Goal: Task Accomplishment & Management: Complete application form

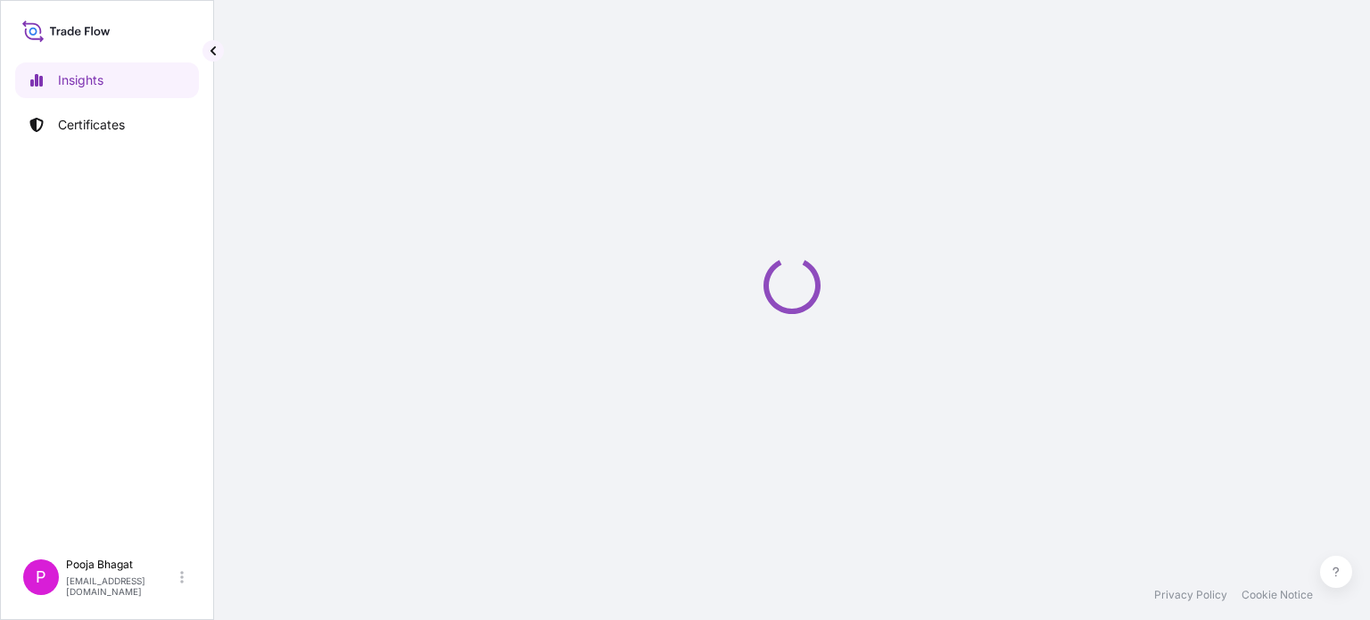
select select "2025"
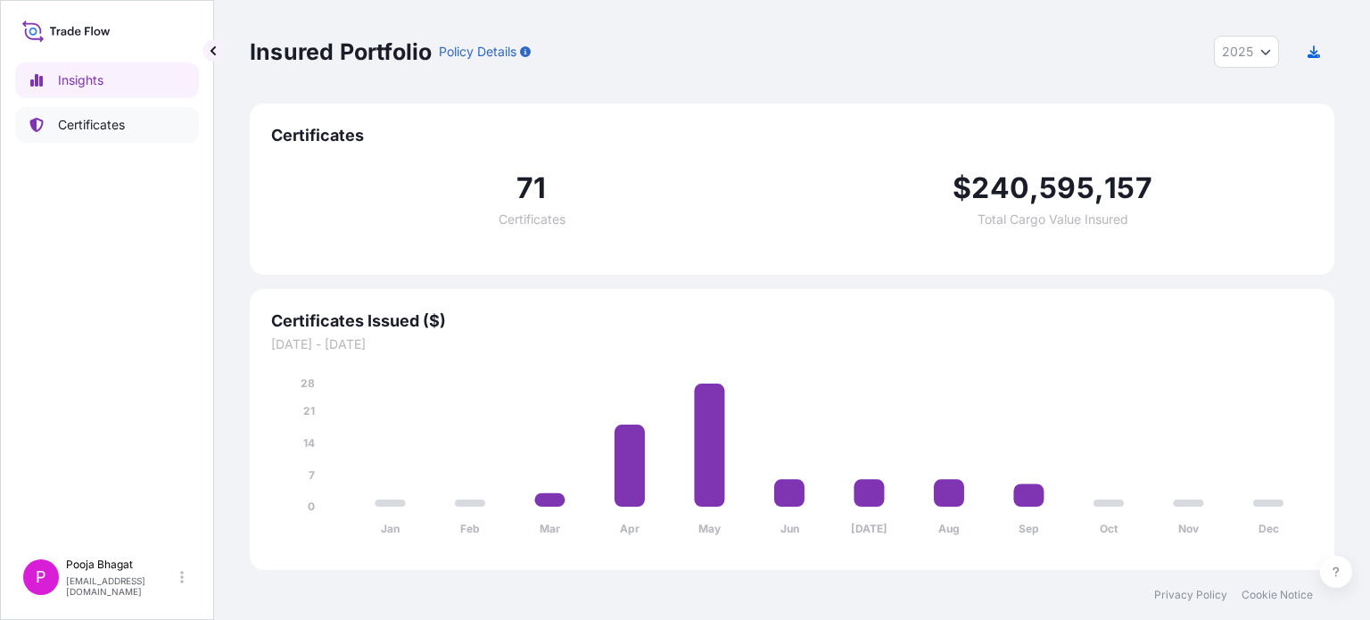
click at [96, 127] on p "Certificates" at bounding box center [91, 125] width 67 height 18
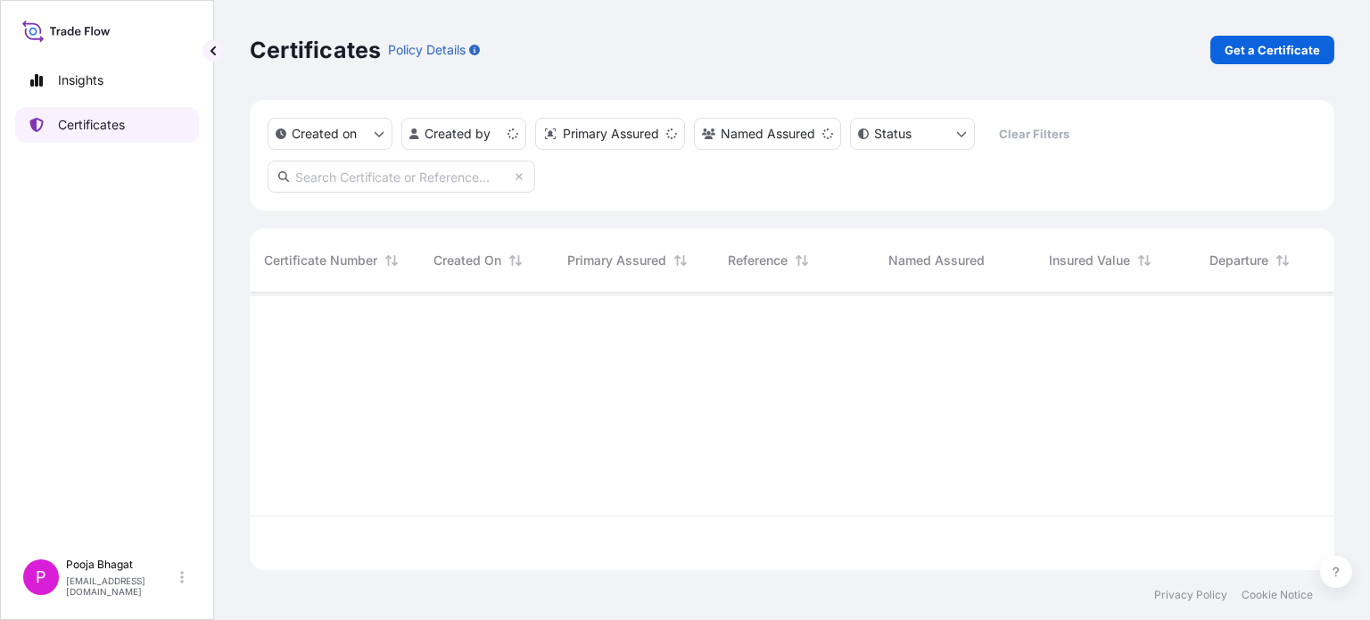
scroll to position [274, 1070]
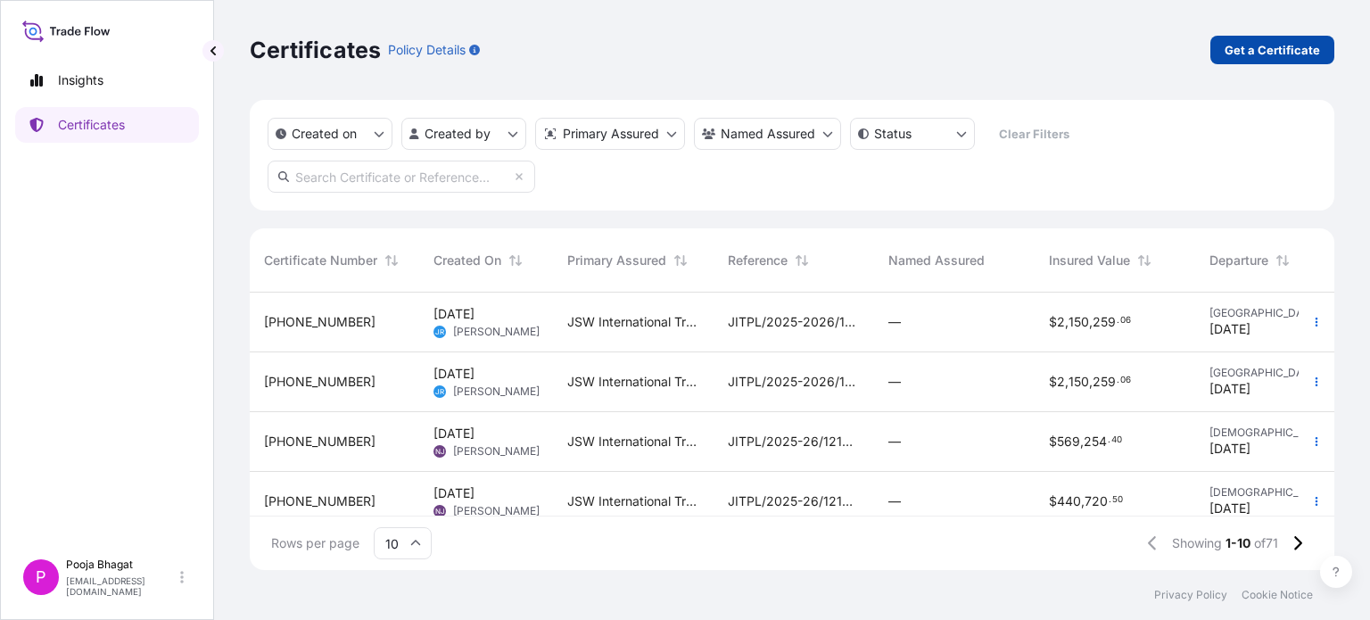
click at [1284, 55] on p "Get a Certificate" at bounding box center [1272, 50] width 95 height 18
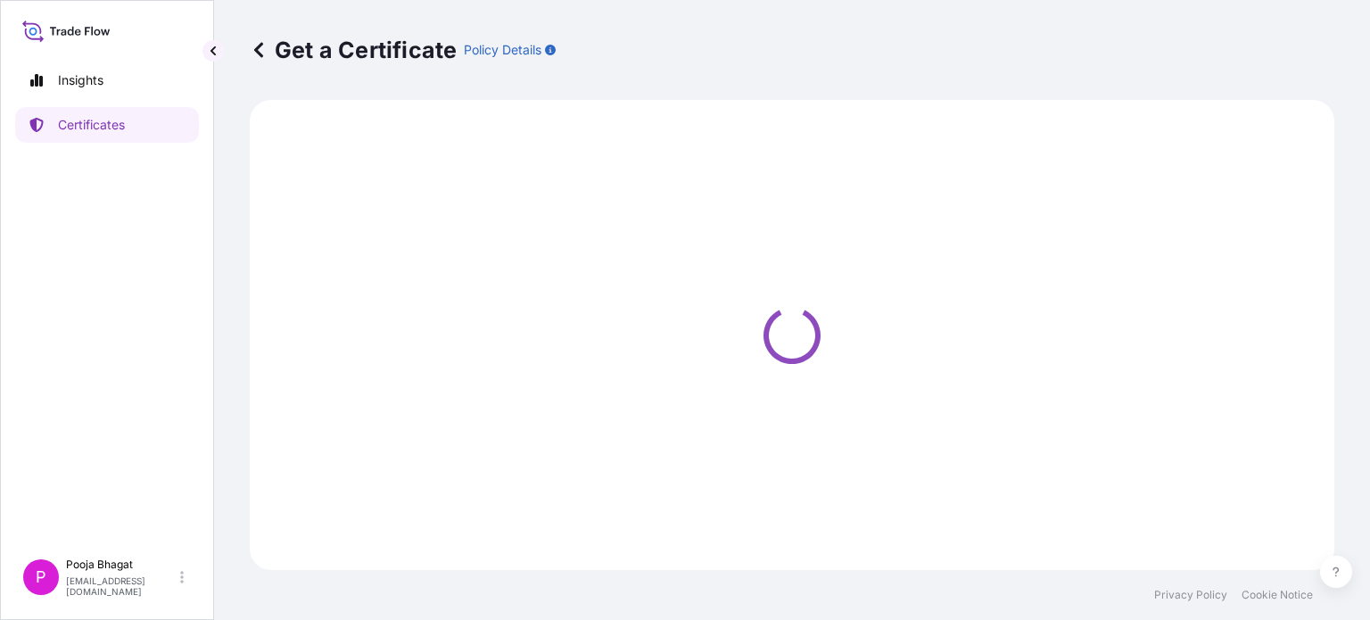
select select "Sea"
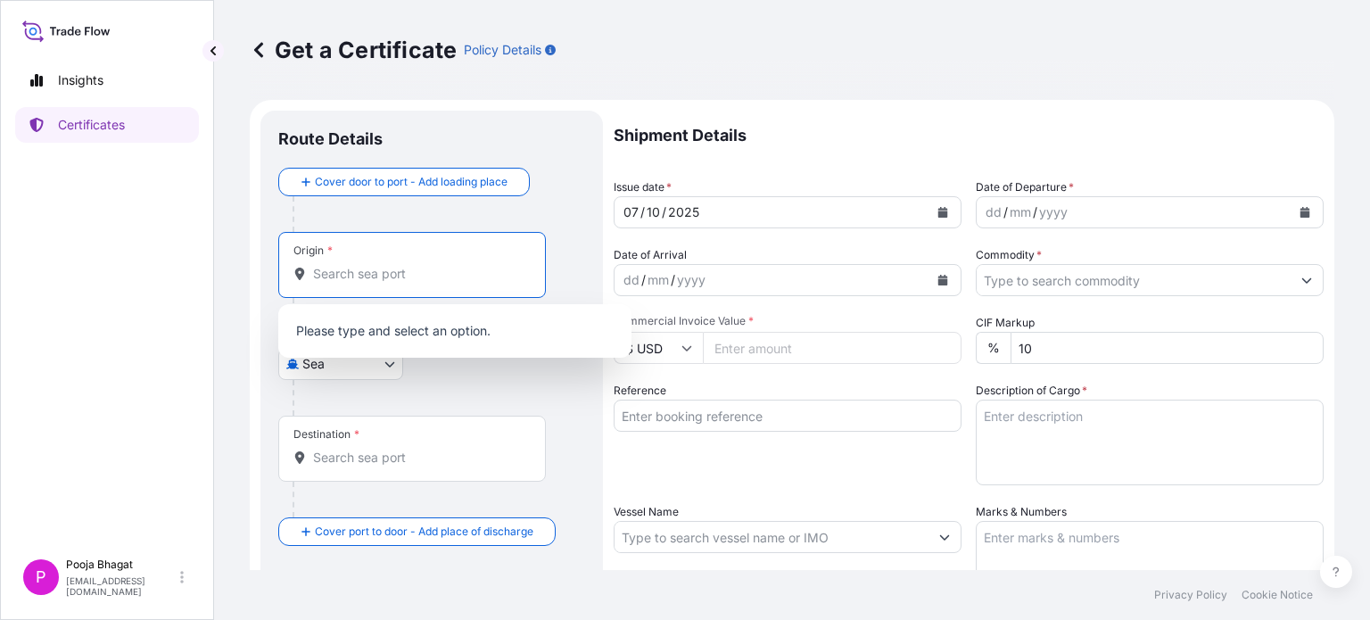
click at [388, 277] on input "Origin *" at bounding box center [418, 274] width 210 height 18
click at [435, 271] on input "Origin * Please select an origin" at bounding box center [418, 274] width 210 height 18
click at [383, 277] on input "Origin * Please select an origin" at bounding box center [418, 274] width 210 height 18
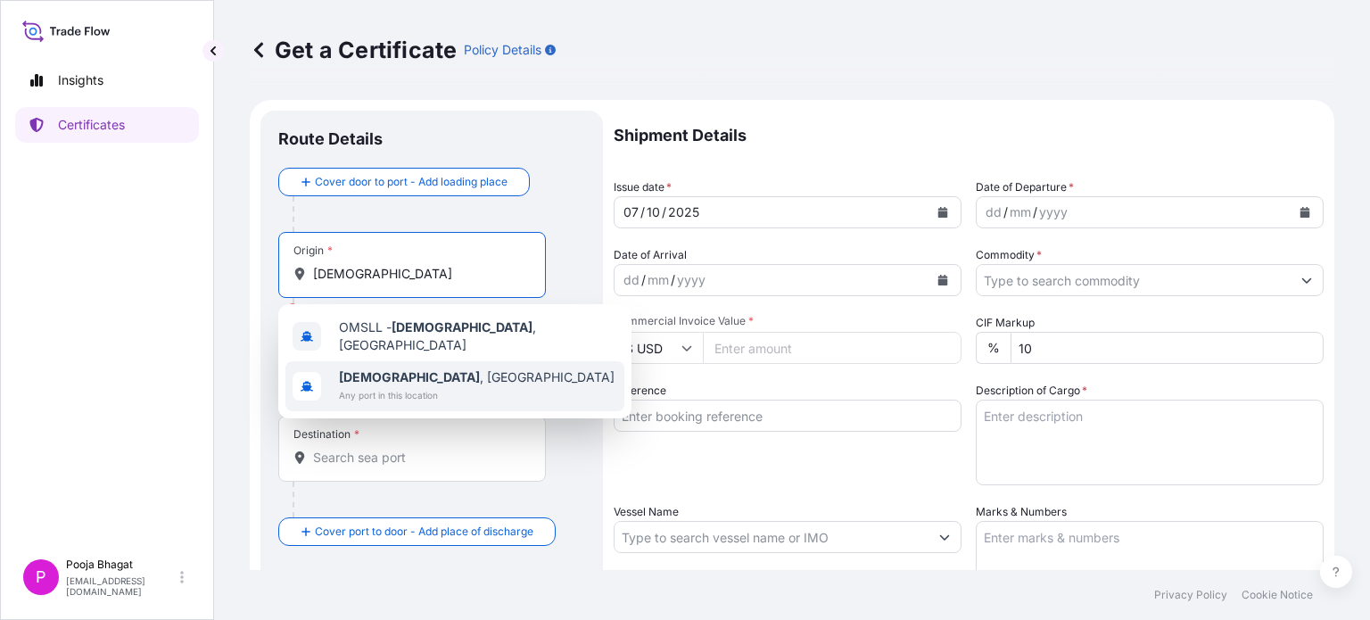
click at [391, 386] on span "Any port in this location" at bounding box center [477, 395] width 276 height 18
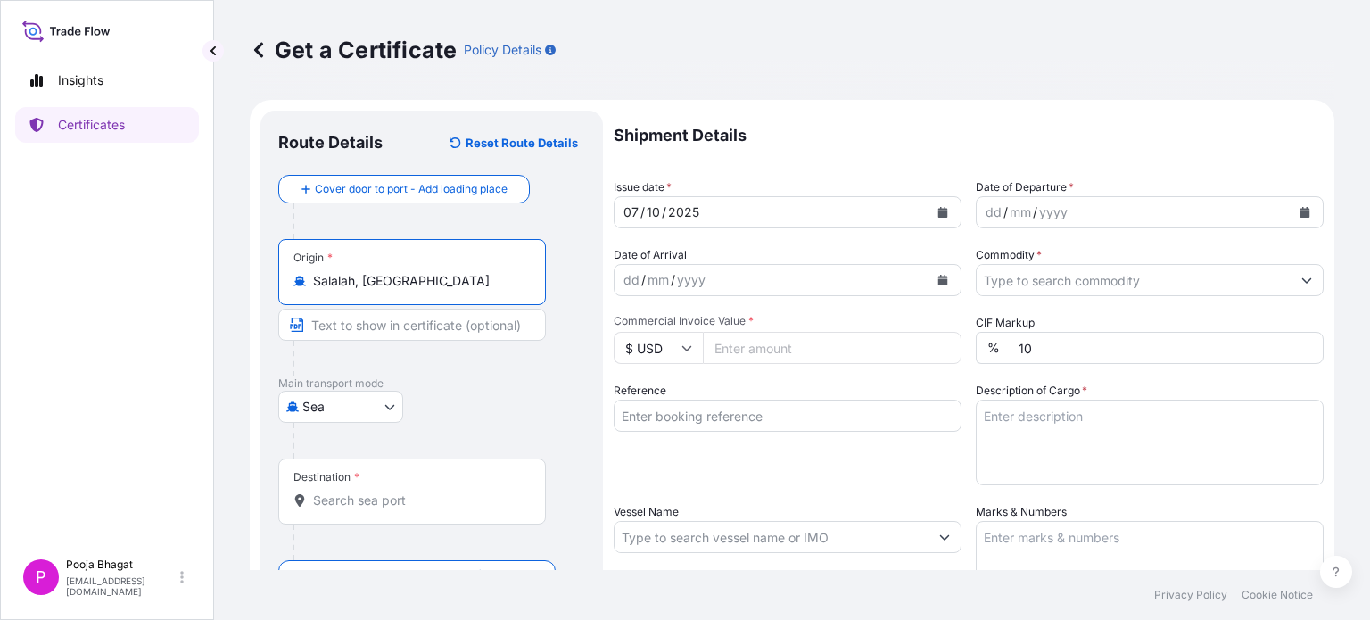
type input "Salalah, [GEOGRAPHIC_DATA]"
click at [390, 323] on input "Text to appear on certificate" at bounding box center [412, 325] width 268 height 32
type input "[GEOGRAPHIC_DATA], [GEOGRAPHIC_DATA]"
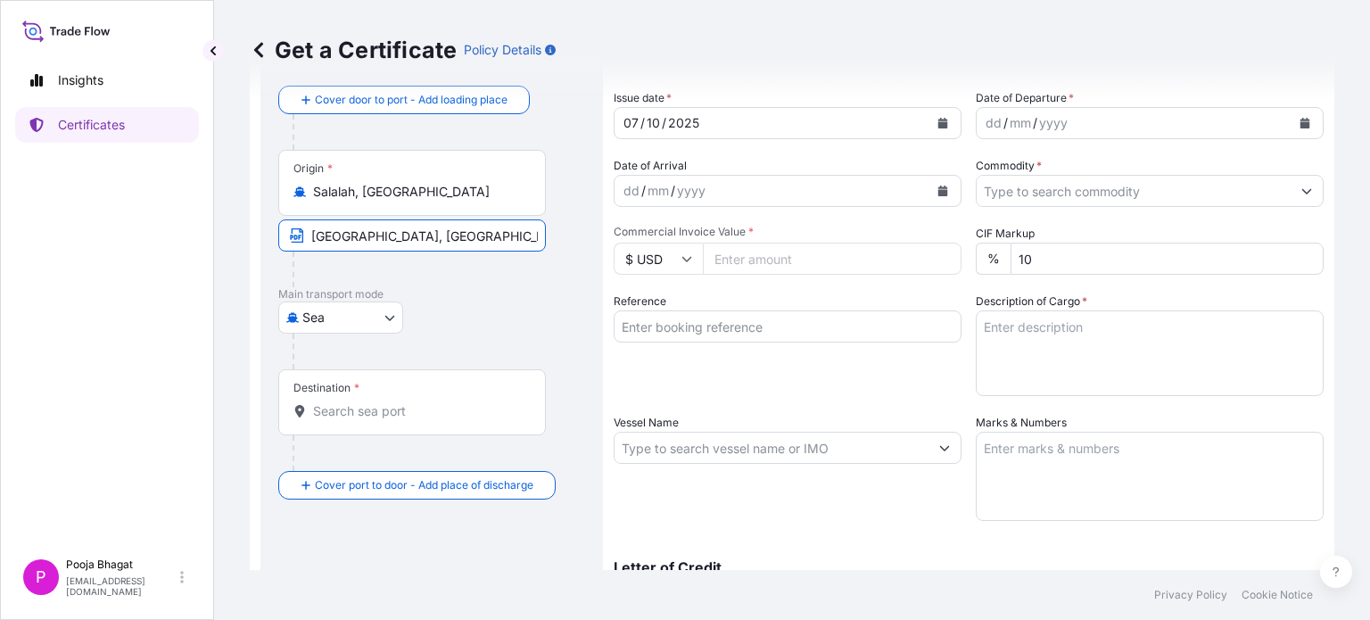
scroll to position [178, 0]
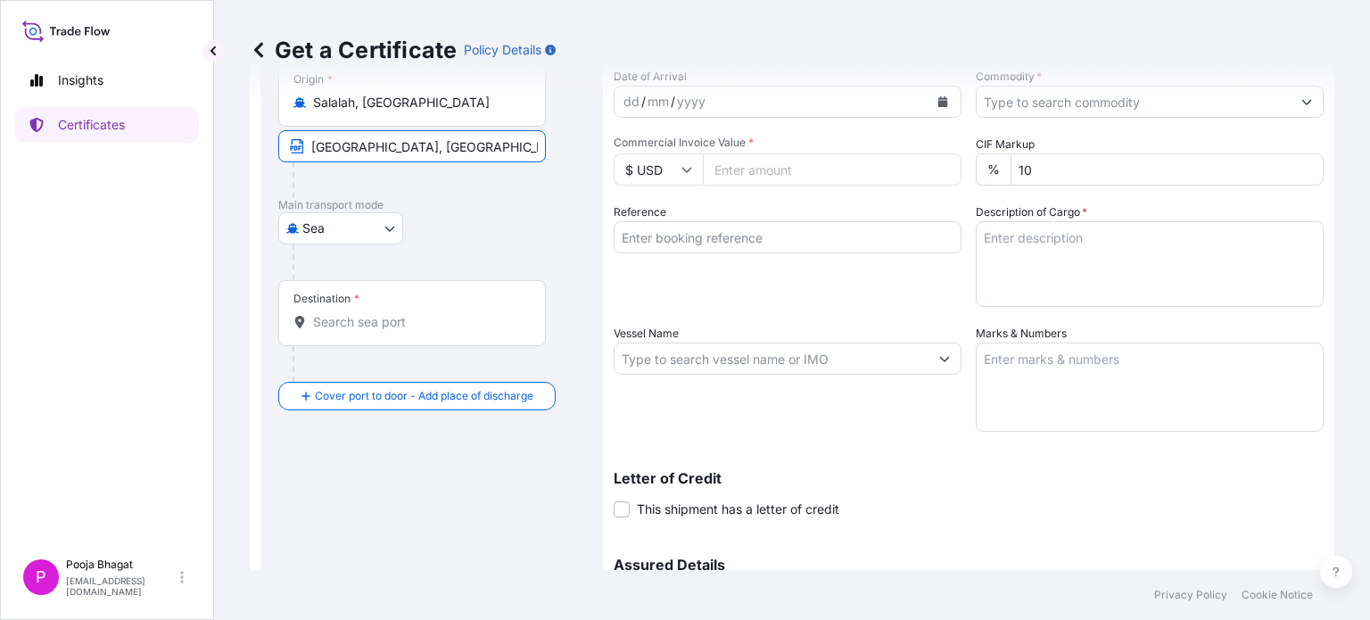
click at [377, 324] on input "Destination *" at bounding box center [418, 322] width 210 height 18
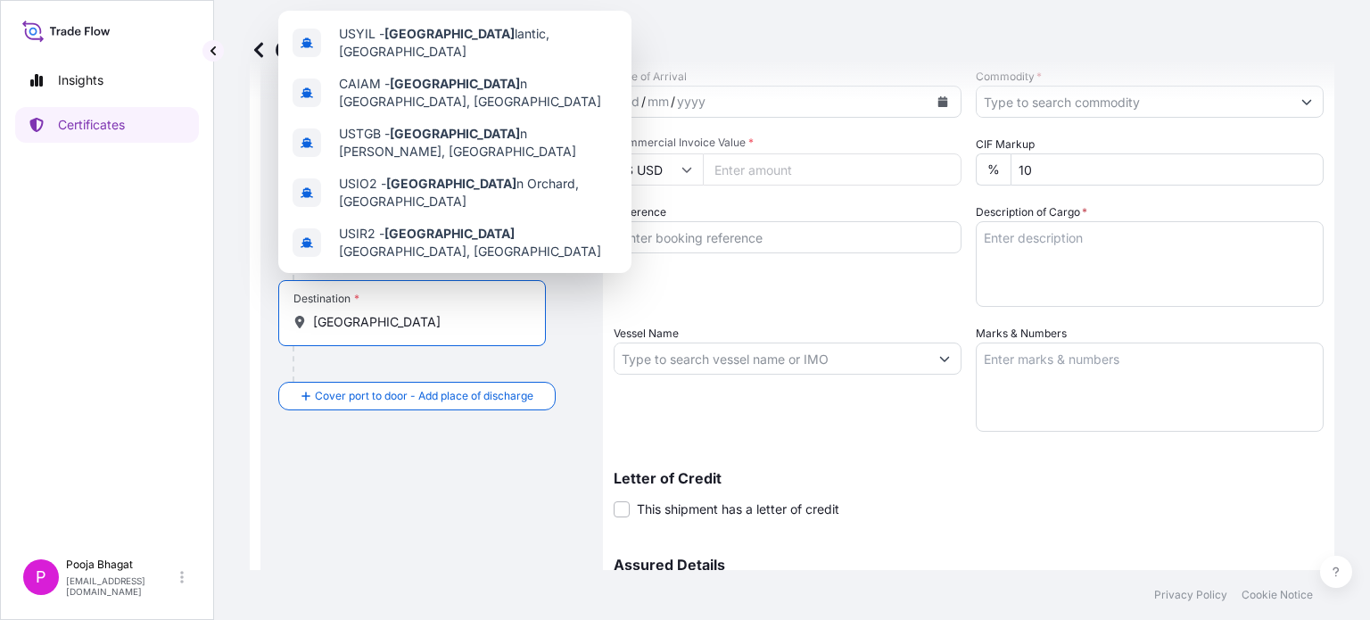
type input "[GEOGRAPHIC_DATA]"
click at [378, 370] on div at bounding box center [419, 364] width 253 height 36
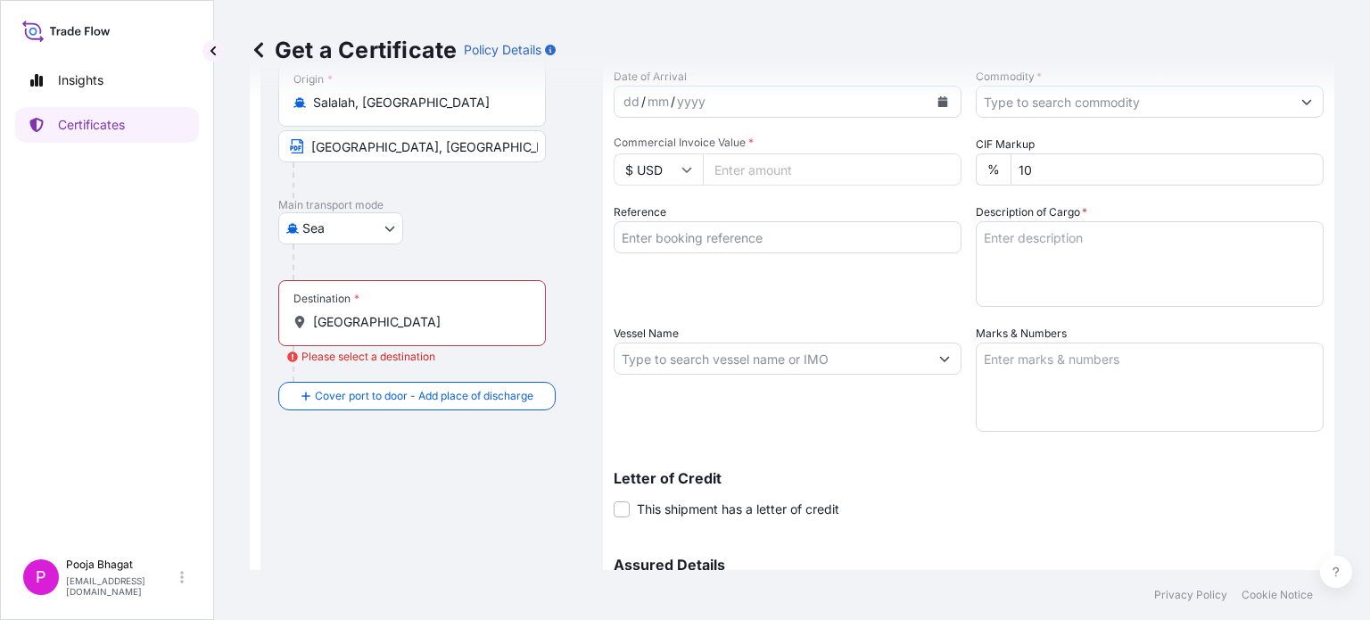
click at [390, 327] on input "[GEOGRAPHIC_DATA]" at bounding box center [418, 322] width 210 height 18
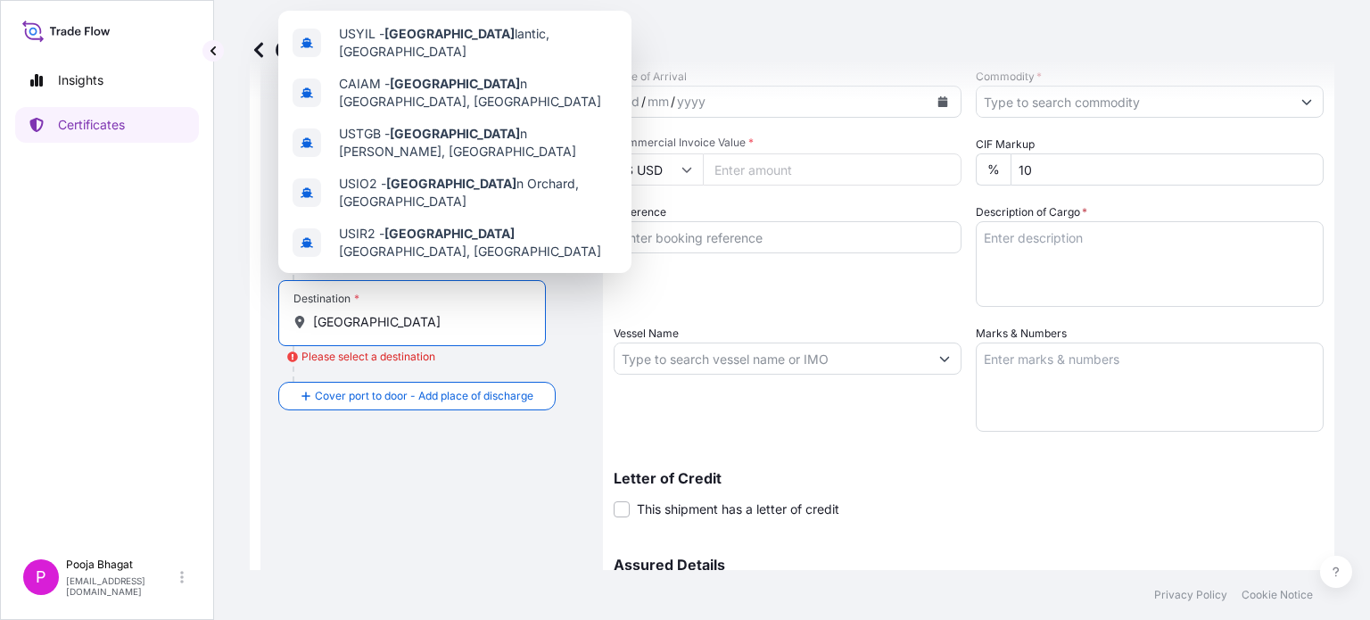
click at [392, 322] on input "[GEOGRAPHIC_DATA]" at bounding box center [418, 322] width 210 height 18
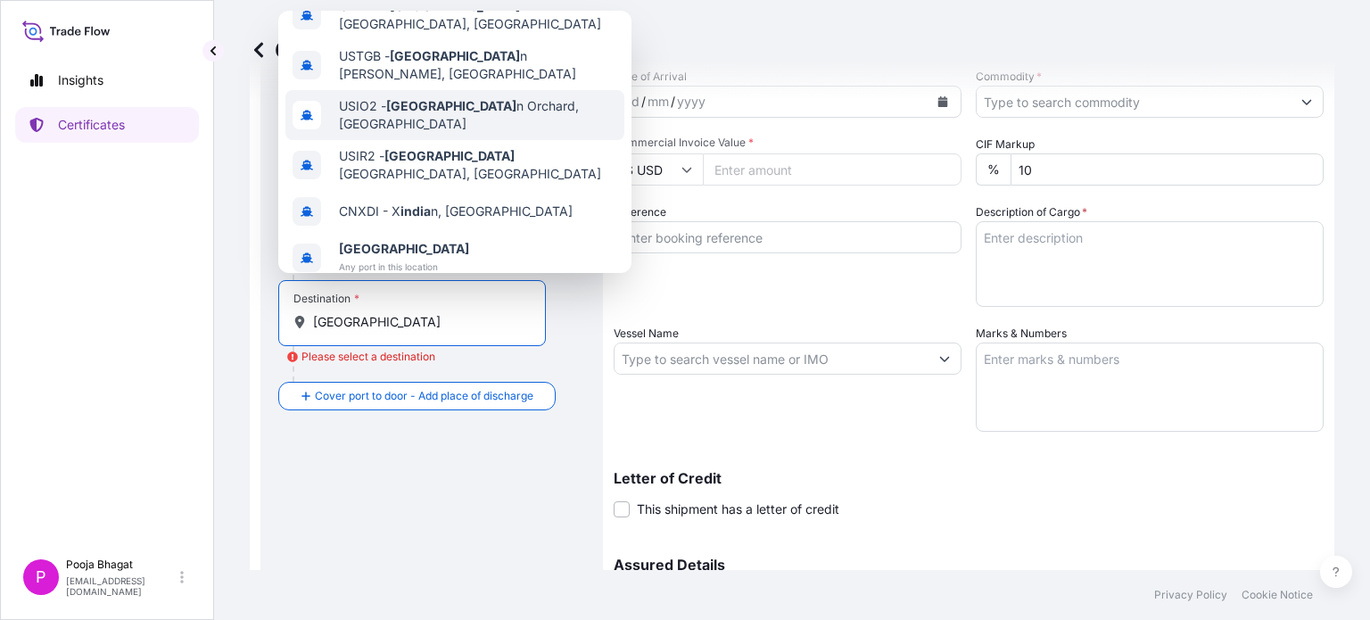
scroll to position [108, 0]
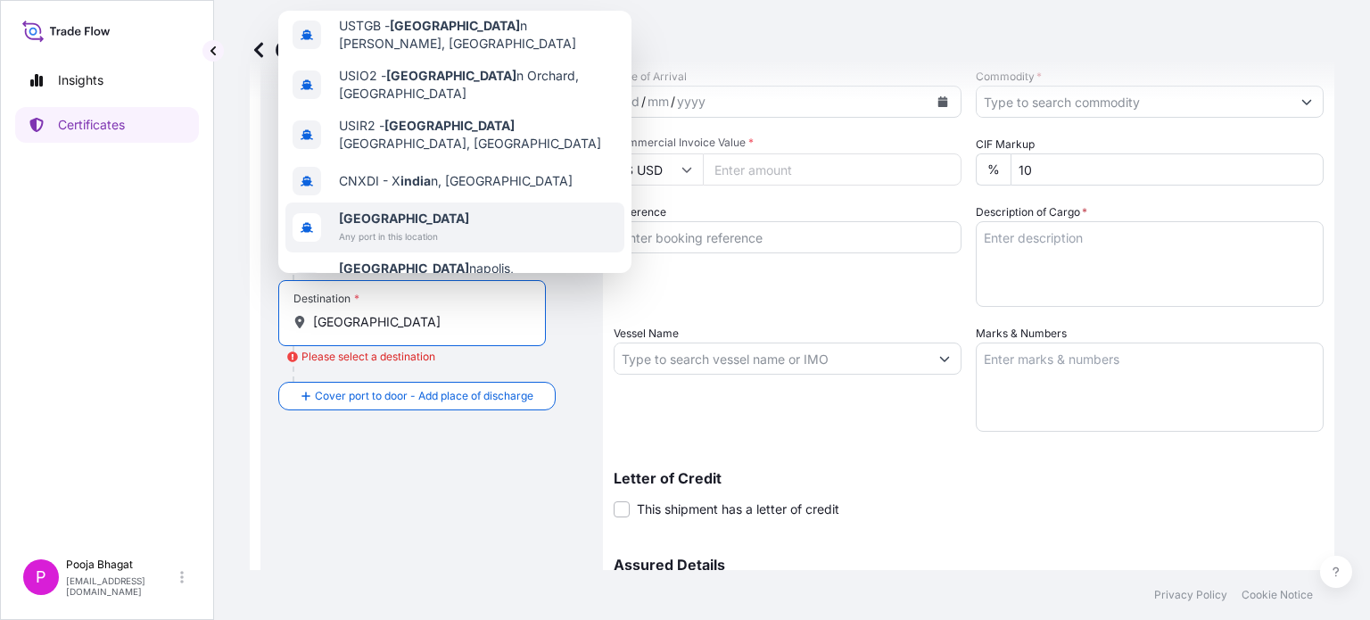
click at [396, 227] on span "Any port in this location" at bounding box center [404, 236] width 130 height 18
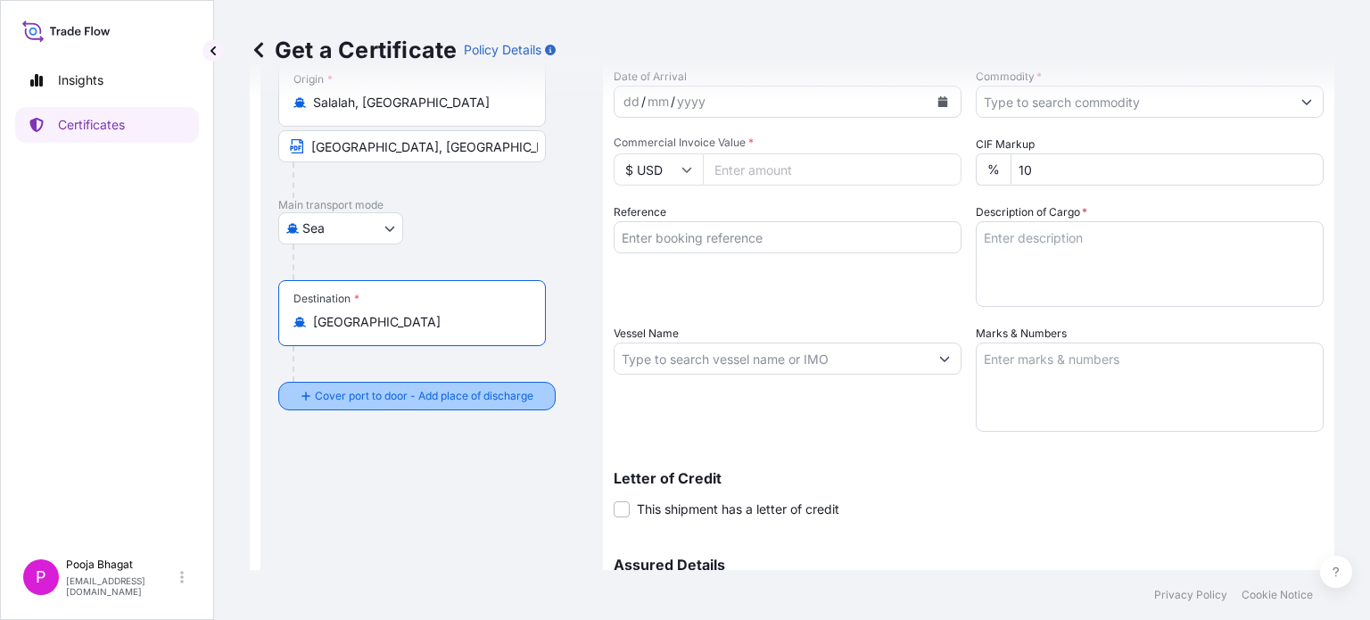
click at [395, 385] on div "Cover door to port - Add loading place Place of loading Road / [GEOGRAPHIC_DATA…" at bounding box center [431, 203] width 307 height 414
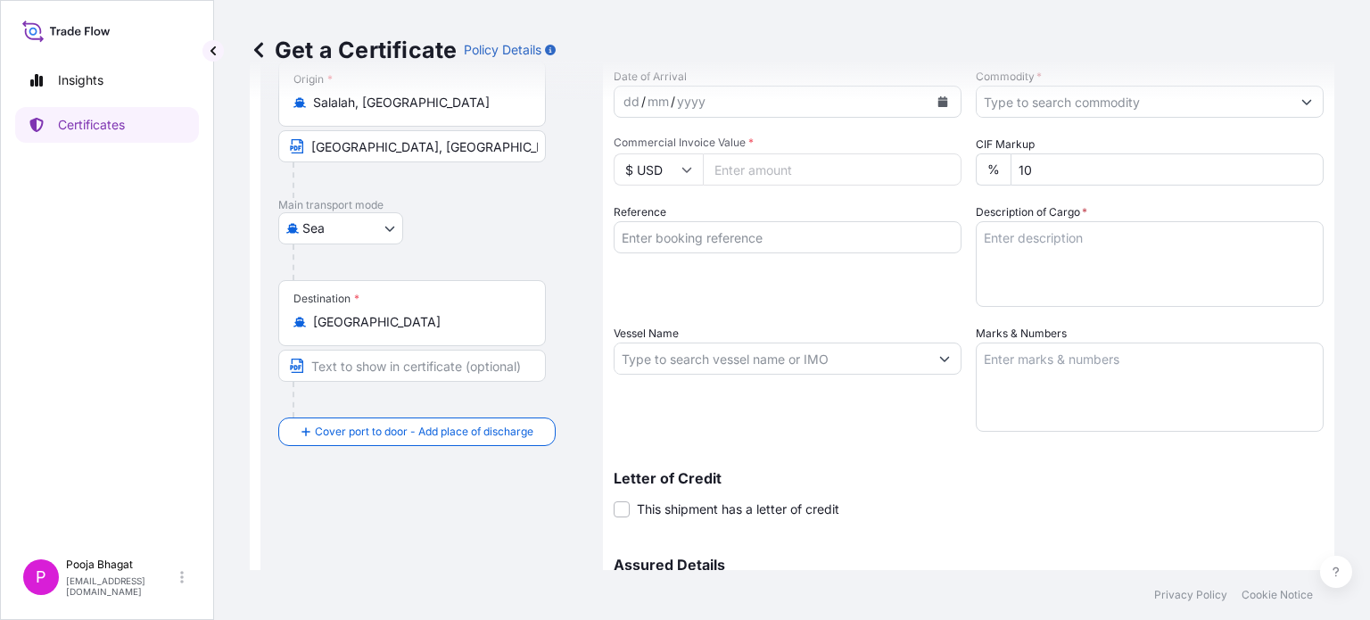
click at [400, 363] on input "Text to appear on certificate" at bounding box center [412, 366] width 268 height 32
type input "ANY PORT IN [GEOGRAPHIC_DATA]"
click at [456, 404] on div at bounding box center [419, 400] width 253 height 36
click at [571, 400] on div "Destination * [GEOGRAPHIC_DATA] ANY PORT IN [GEOGRAPHIC_DATA]" at bounding box center [431, 348] width 307 height 137
click at [631, 106] on div "dd" at bounding box center [632, 101] width 20 height 21
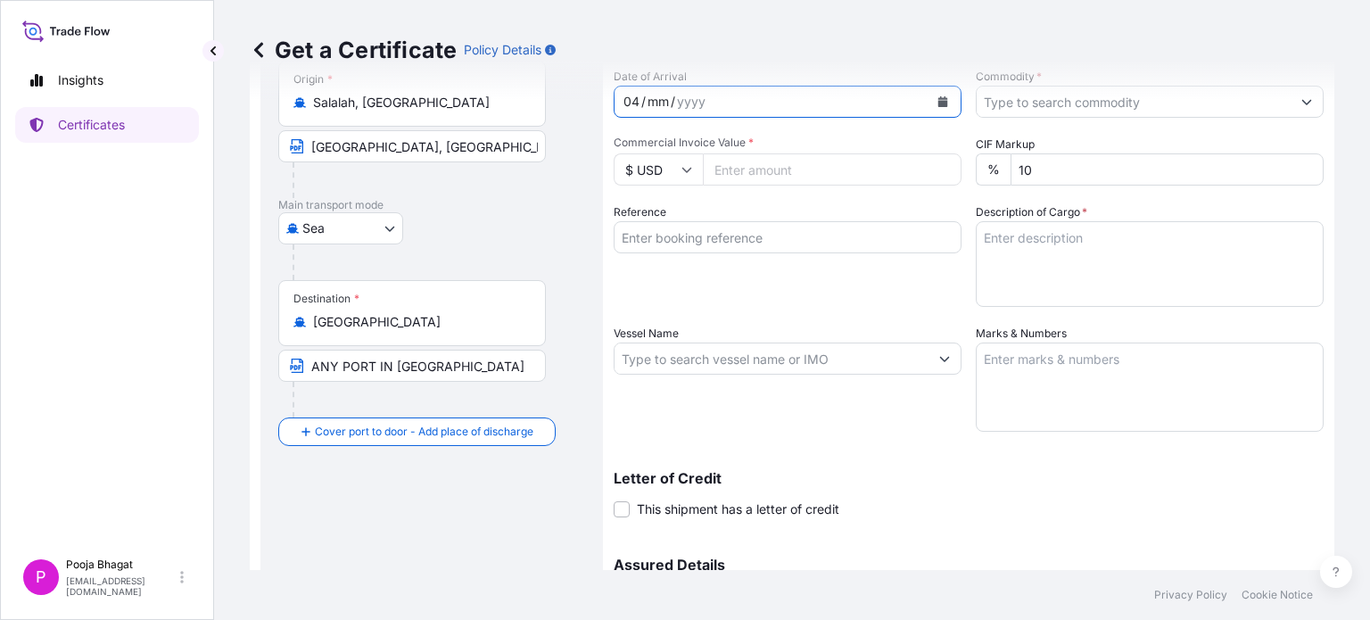
click at [738, 105] on div "04 / mm / yyyy" at bounding box center [772, 102] width 314 height 32
click at [938, 101] on icon "Calendar" at bounding box center [943, 101] width 10 height 11
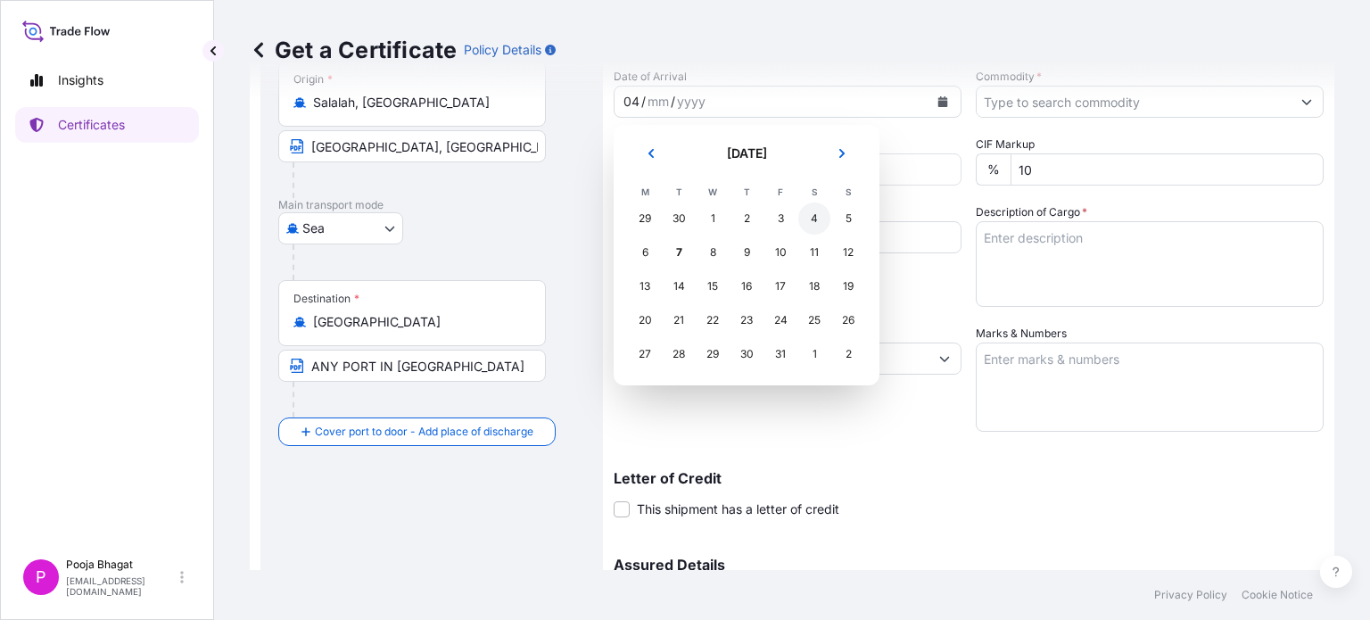
click at [813, 217] on div "4" at bounding box center [814, 218] width 32 height 32
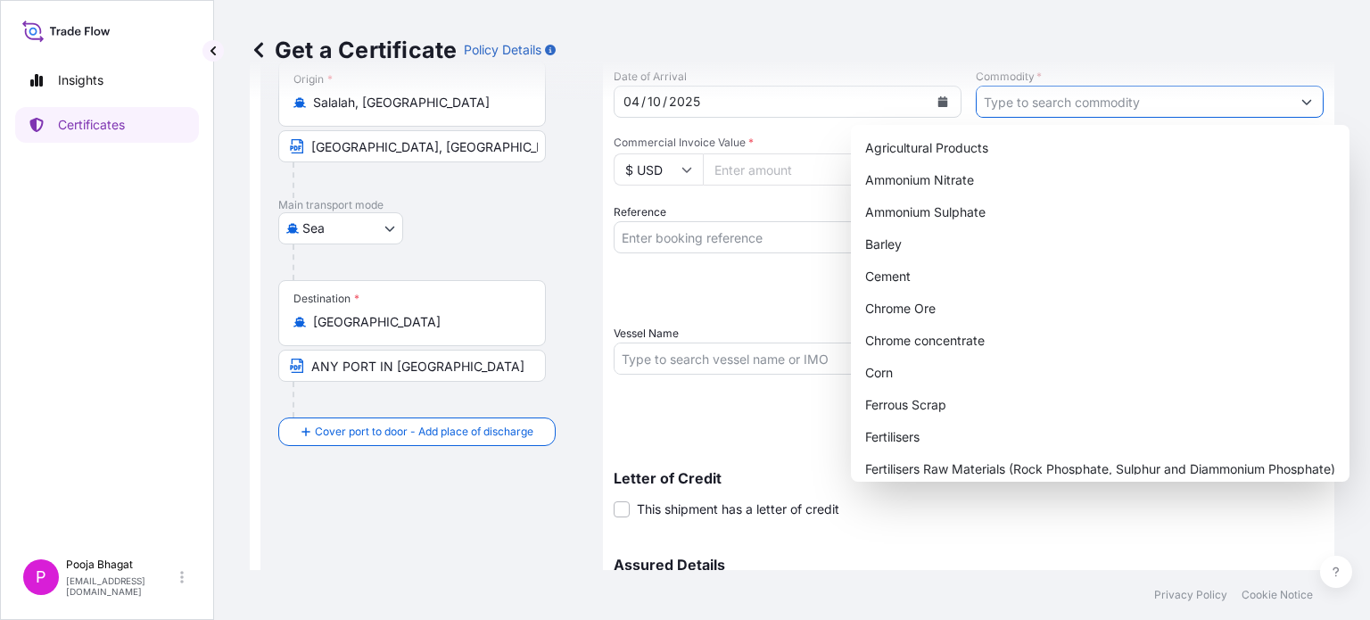
click at [1301, 104] on icon "Show suggestions" at bounding box center [1306, 101] width 11 height 11
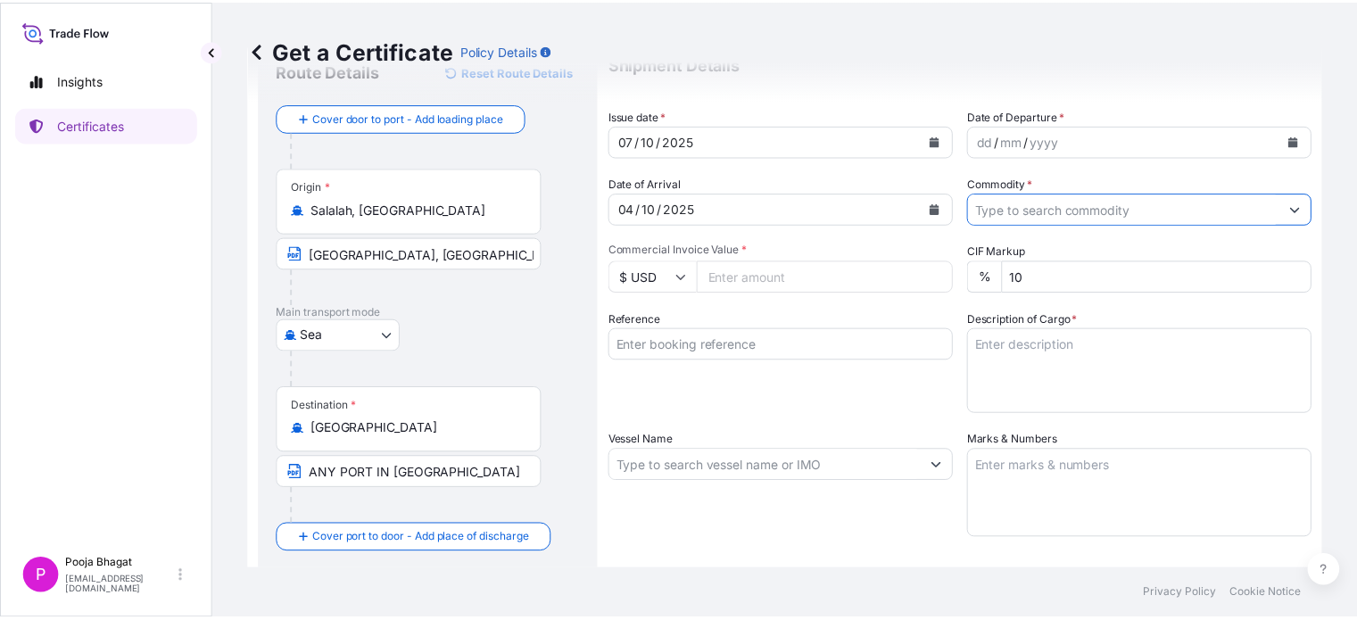
scroll to position [0, 0]
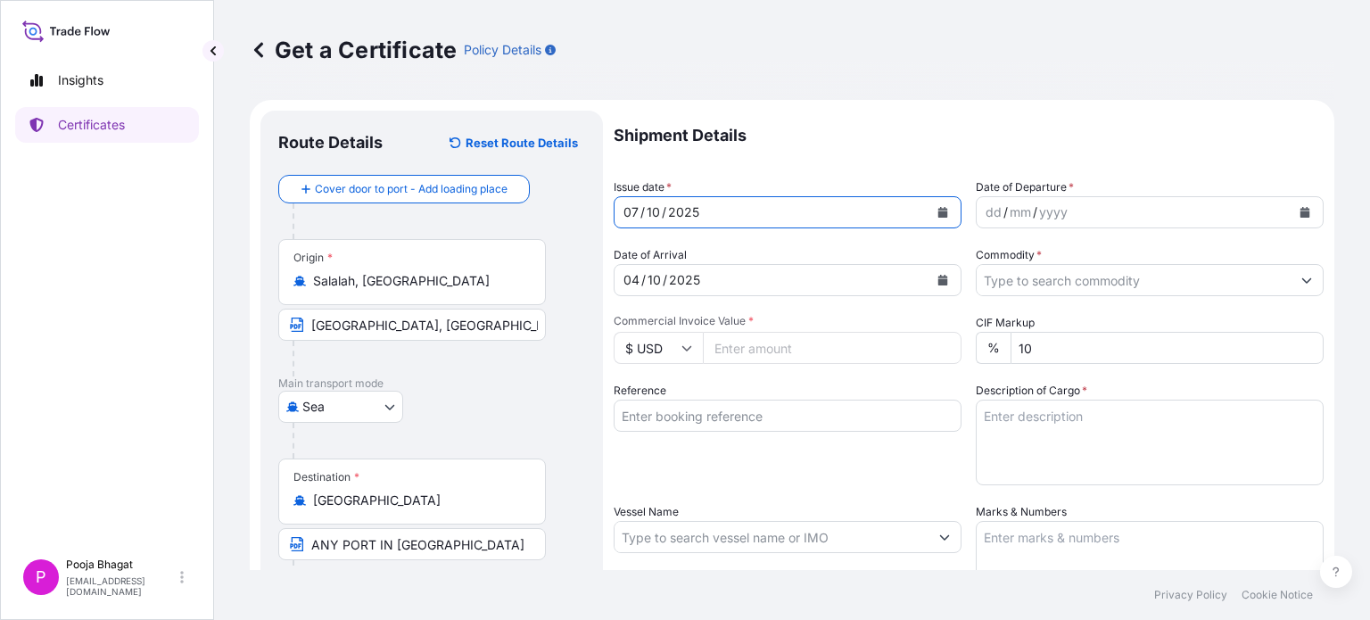
click at [938, 212] on icon "Calendar" at bounding box center [943, 212] width 10 height 11
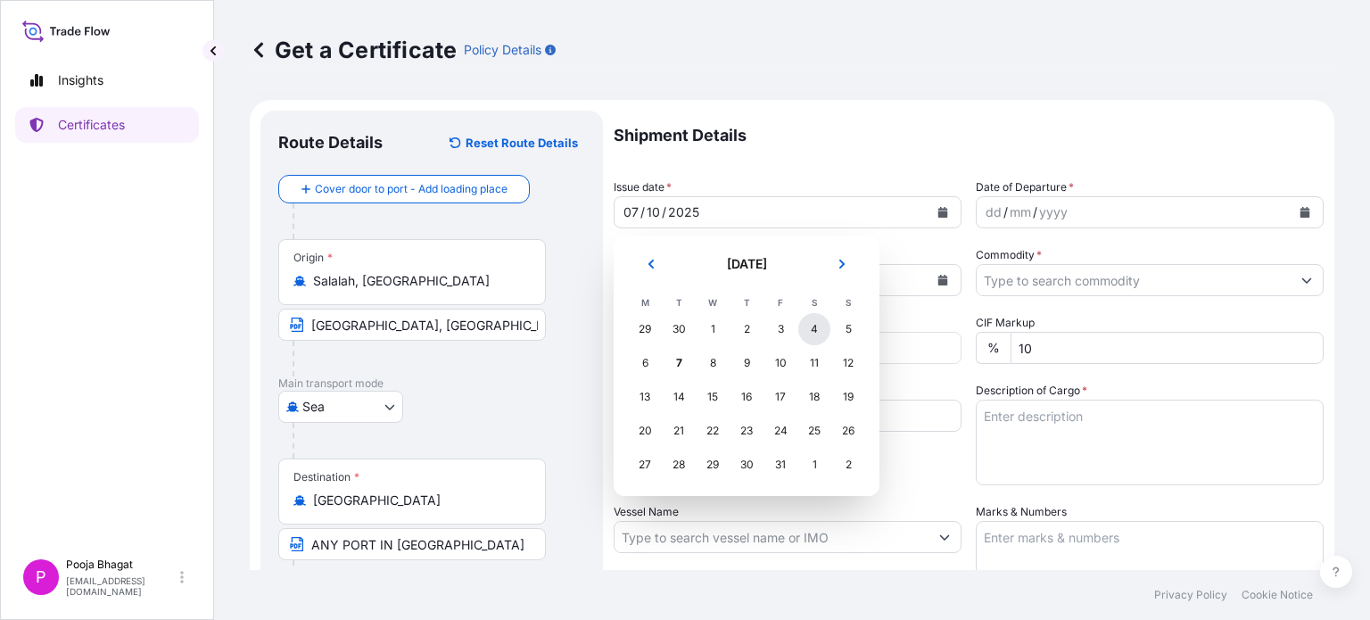
click at [808, 326] on div "4" at bounding box center [814, 329] width 32 height 32
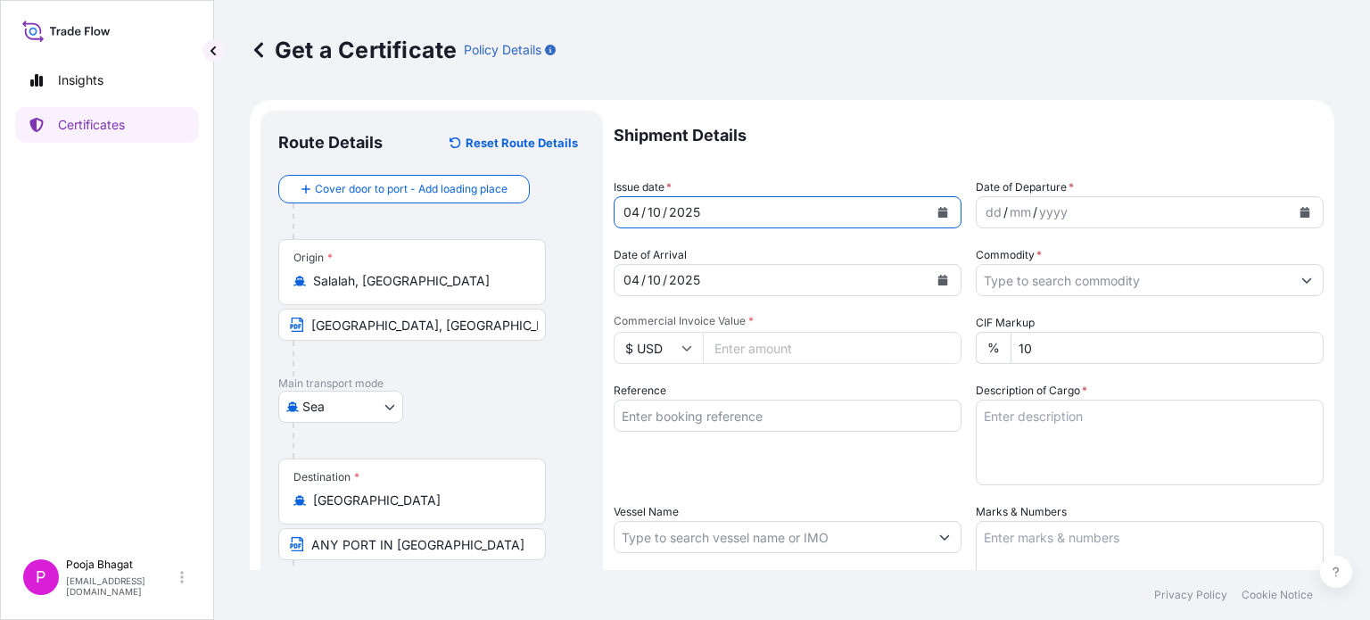
click at [1300, 217] on icon "Calendar" at bounding box center [1305, 212] width 10 height 11
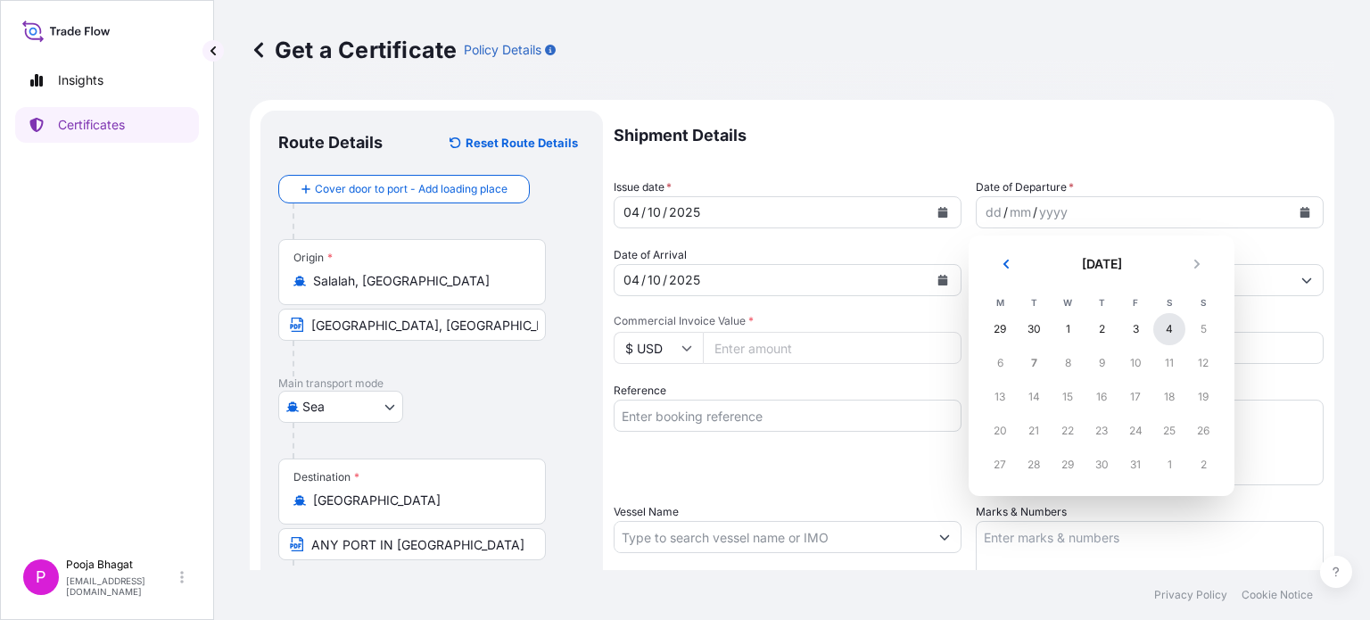
click at [1170, 329] on div "4" at bounding box center [1169, 329] width 32 height 32
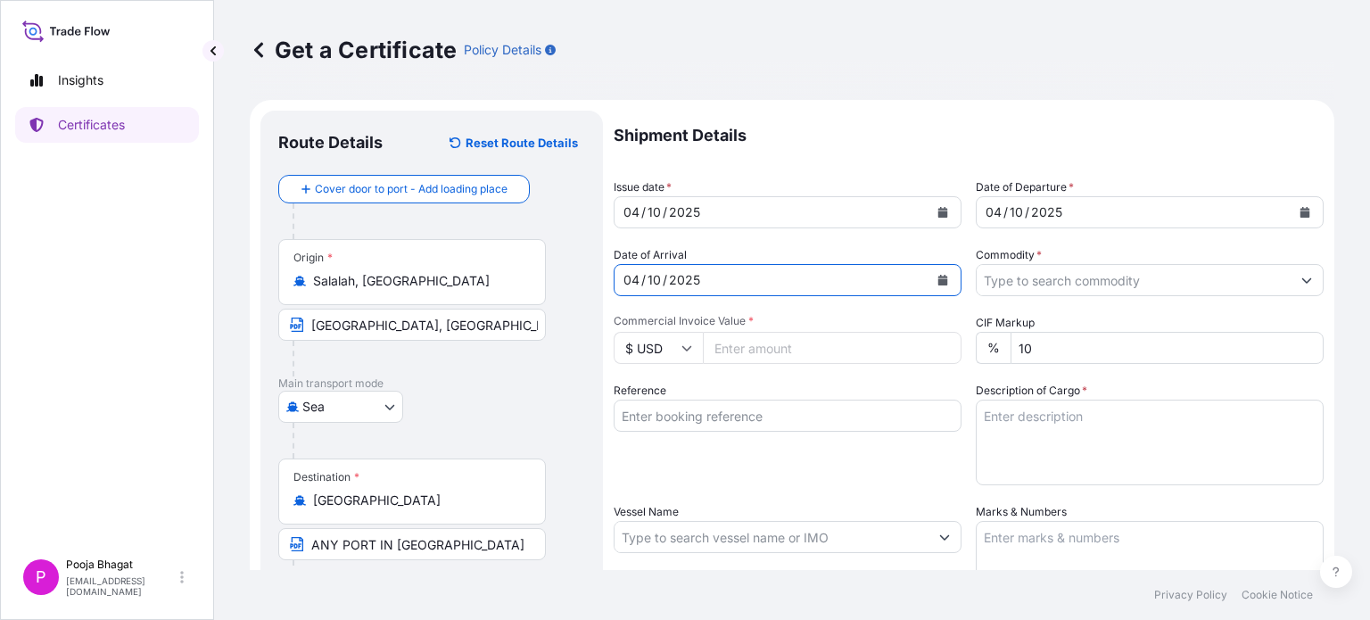
click at [942, 284] on button "Calendar" at bounding box center [942, 280] width 29 height 29
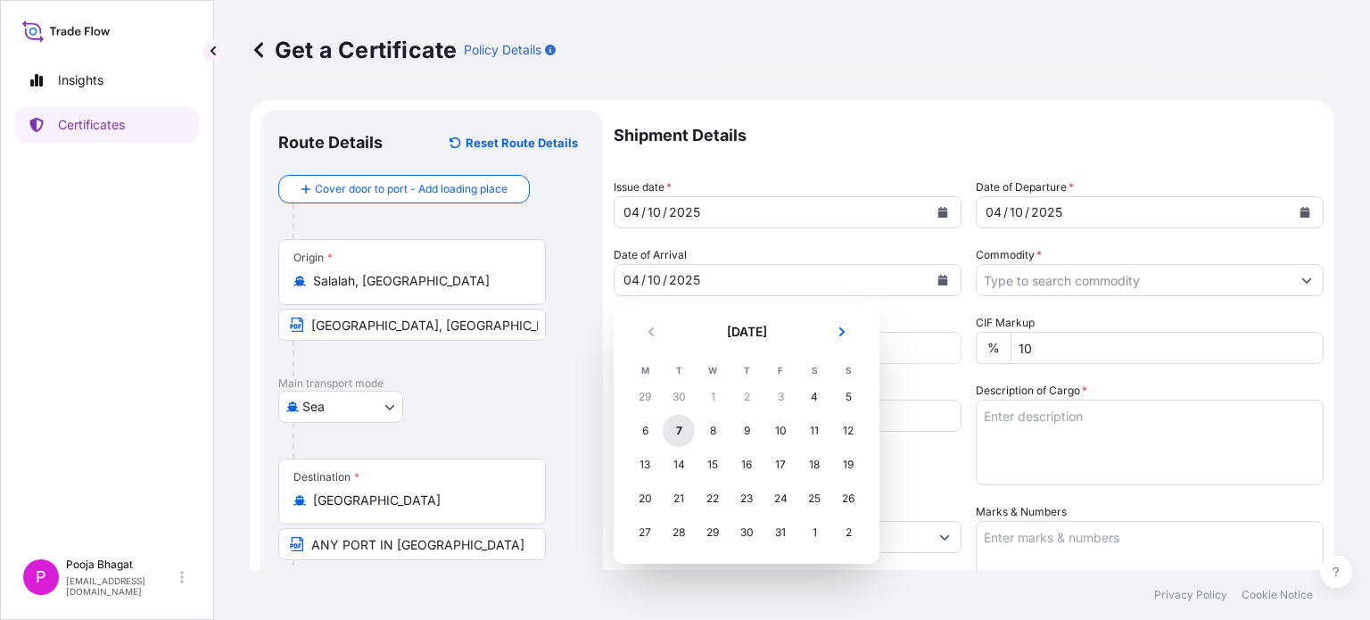
click at [681, 433] on div "7" at bounding box center [679, 431] width 32 height 32
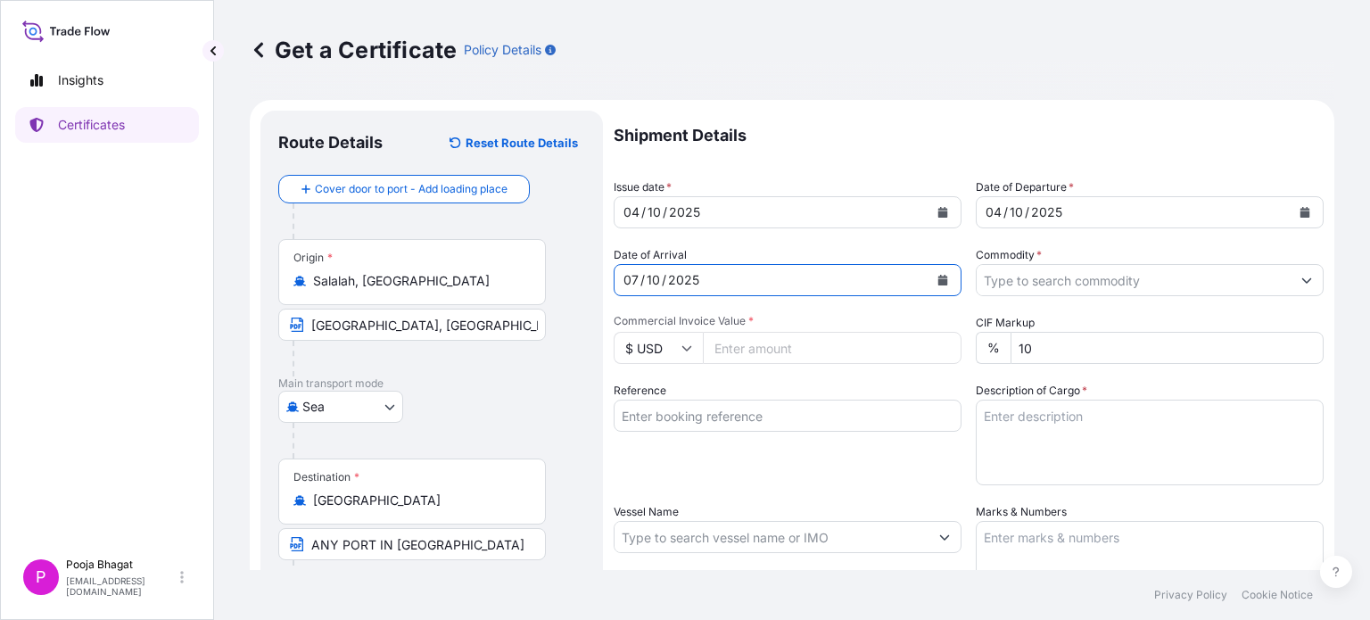
click at [938, 284] on icon "Calendar" at bounding box center [943, 280] width 10 height 11
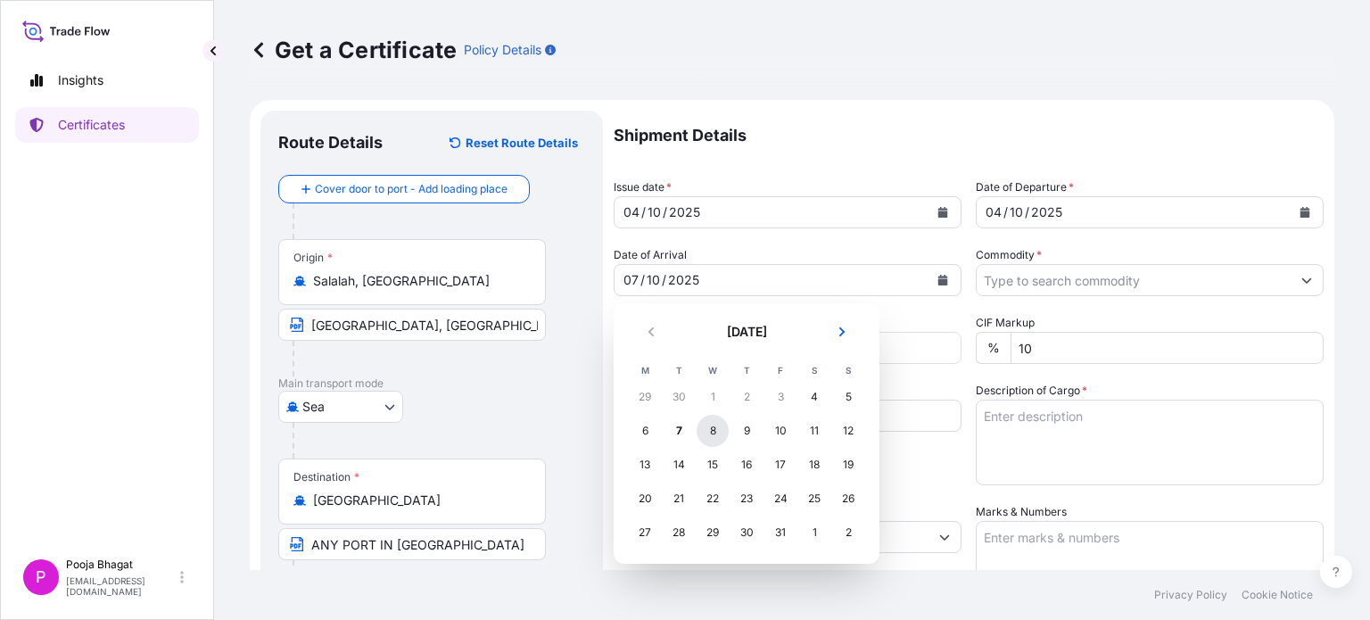
click at [708, 435] on div "8" at bounding box center [713, 431] width 32 height 32
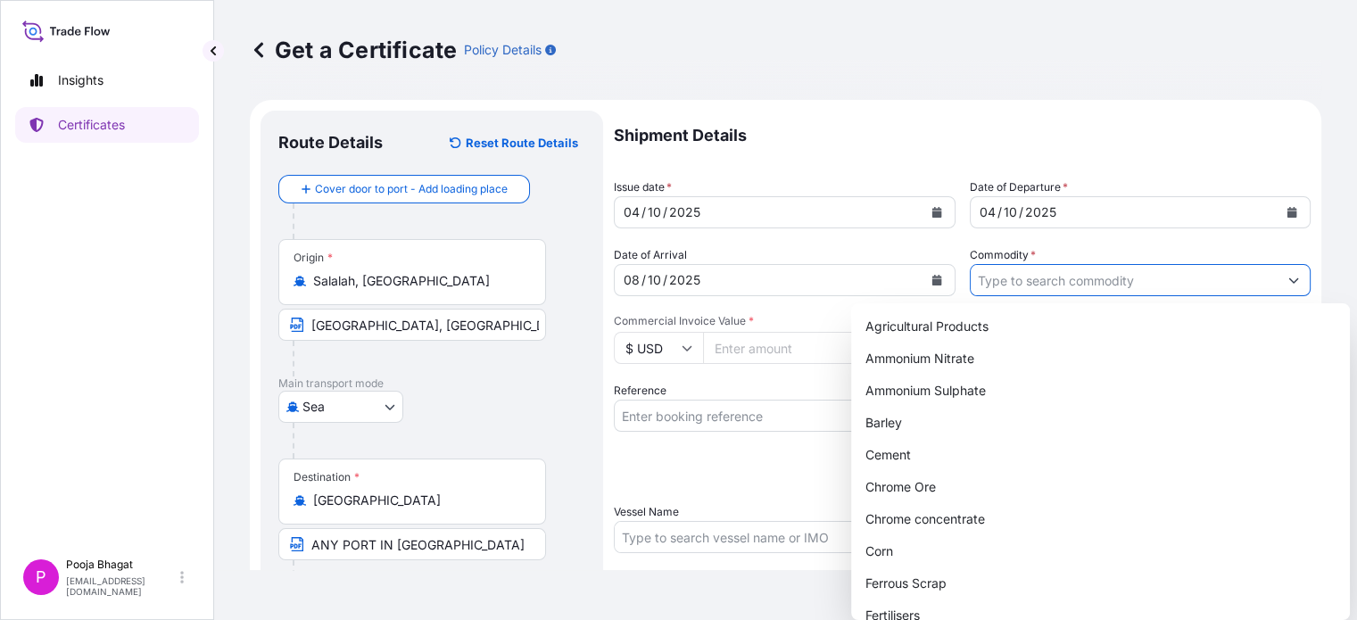
click at [1289, 285] on button "Show suggestions" at bounding box center [1293, 280] width 32 height 32
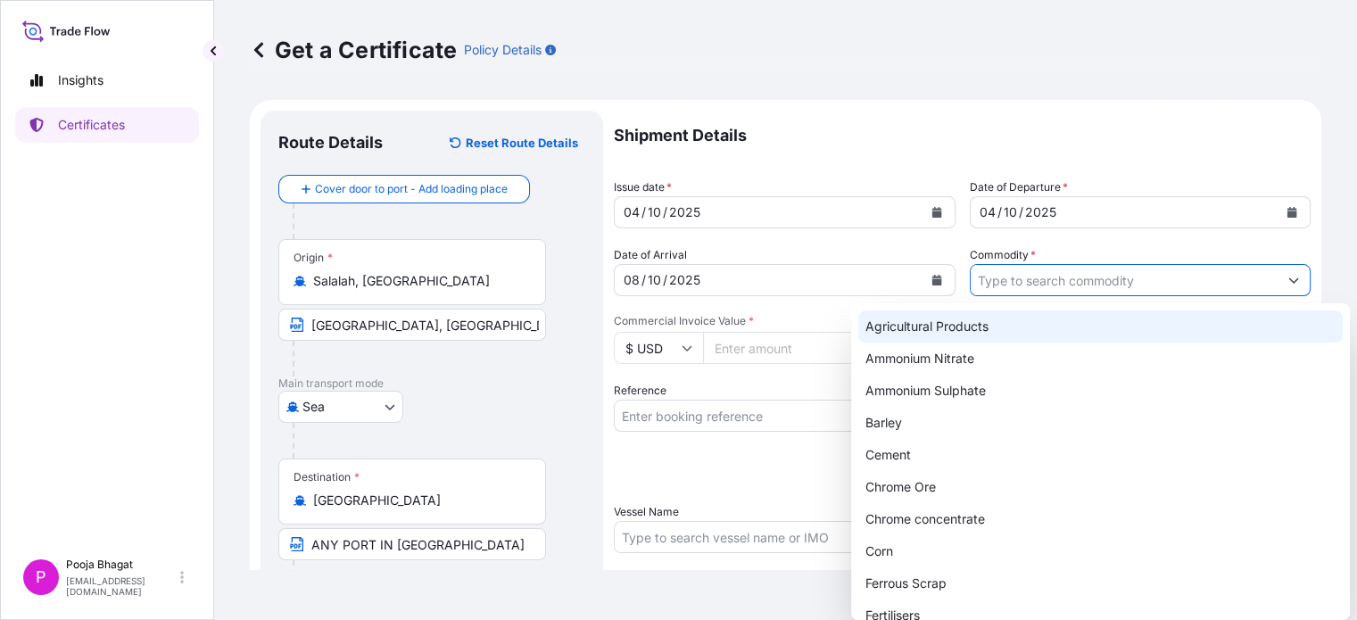
click at [1033, 288] on input "Commodity *" at bounding box center [1124, 280] width 308 height 32
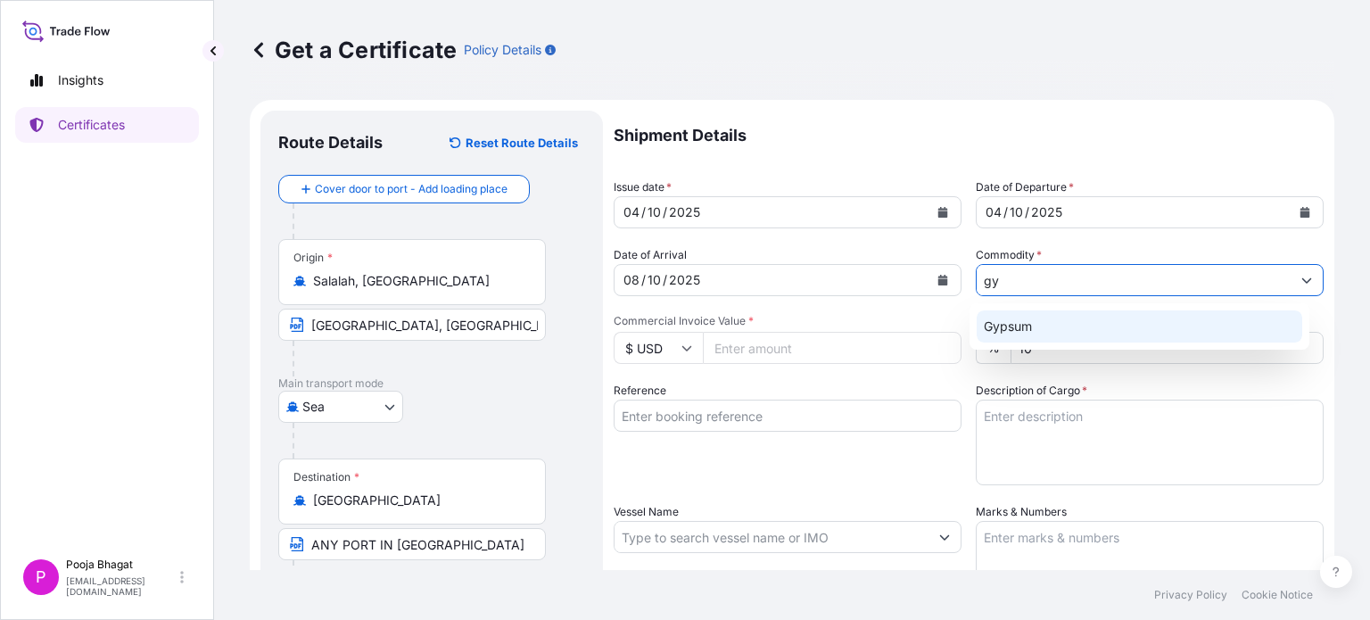
click at [1035, 324] on div "Gypsum" at bounding box center [1140, 326] width 326 height 32
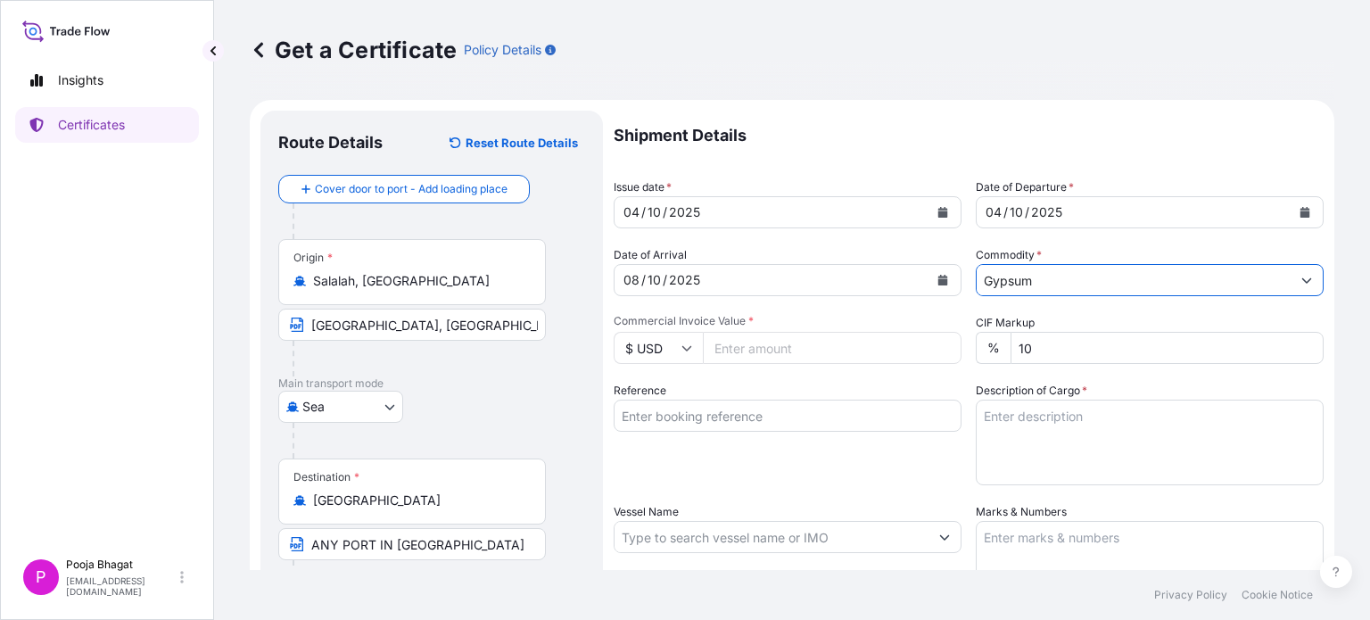
type input "Gypsum"
click at [739, 349] on input "Commercial Invoice Value *" at bounding box center [832, 348] width 259 height 32
click at [692, 419] on input "Reference" at bounding box center [788, 416] width 348 height 32
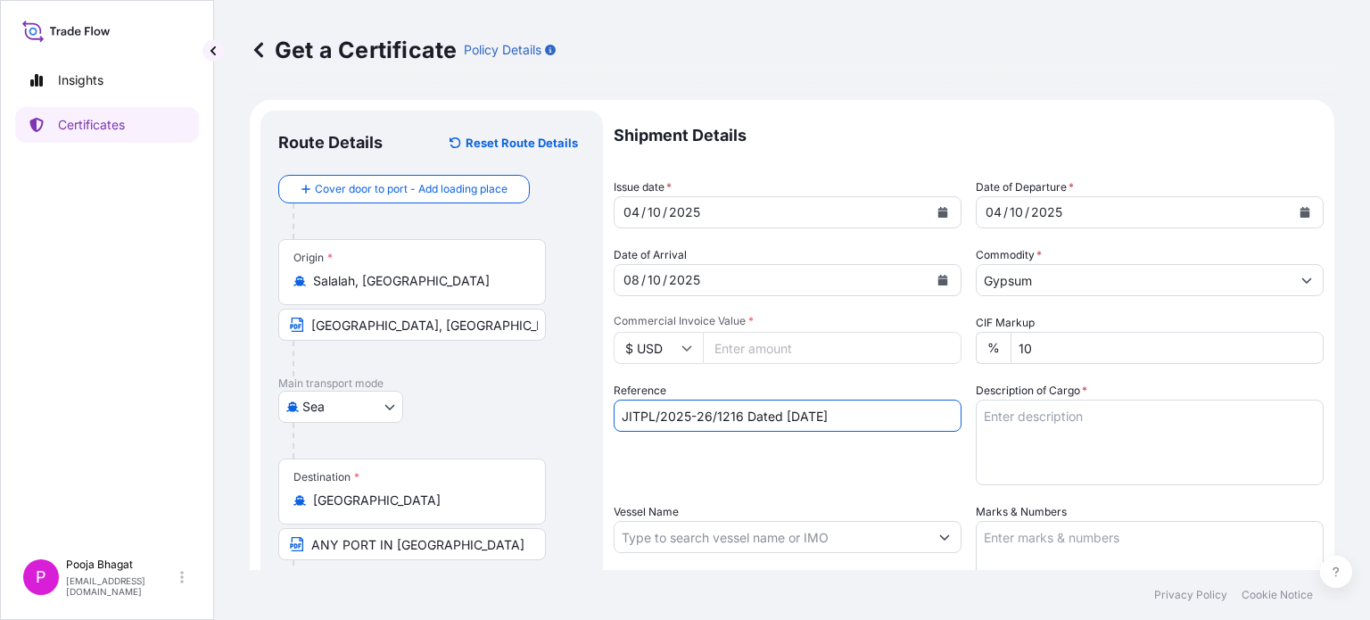
drag, startPoint x: 743, startPoint y: 416, endPoint x: 719, endPoint y: 417, distance: 24.1
click at [719, 417] on input "JITPL/2025-26/1216 Dated [DATE]" at bounding box center [788, 416] width 348 height 32
drag, startPoint x: 796, startPoint y: 415, endPoint x: 785, endPoint y: 415, distance: 10.7
click at [785, 415] on input "JITPL/2025-26/1120 Dated [DATE]" at bounding box center [788, 416] width 348 height 32
drag, startPoint x: 813, startPoint y: 413, endPoint x: 803, endPoint y: 413, distance: 10.7
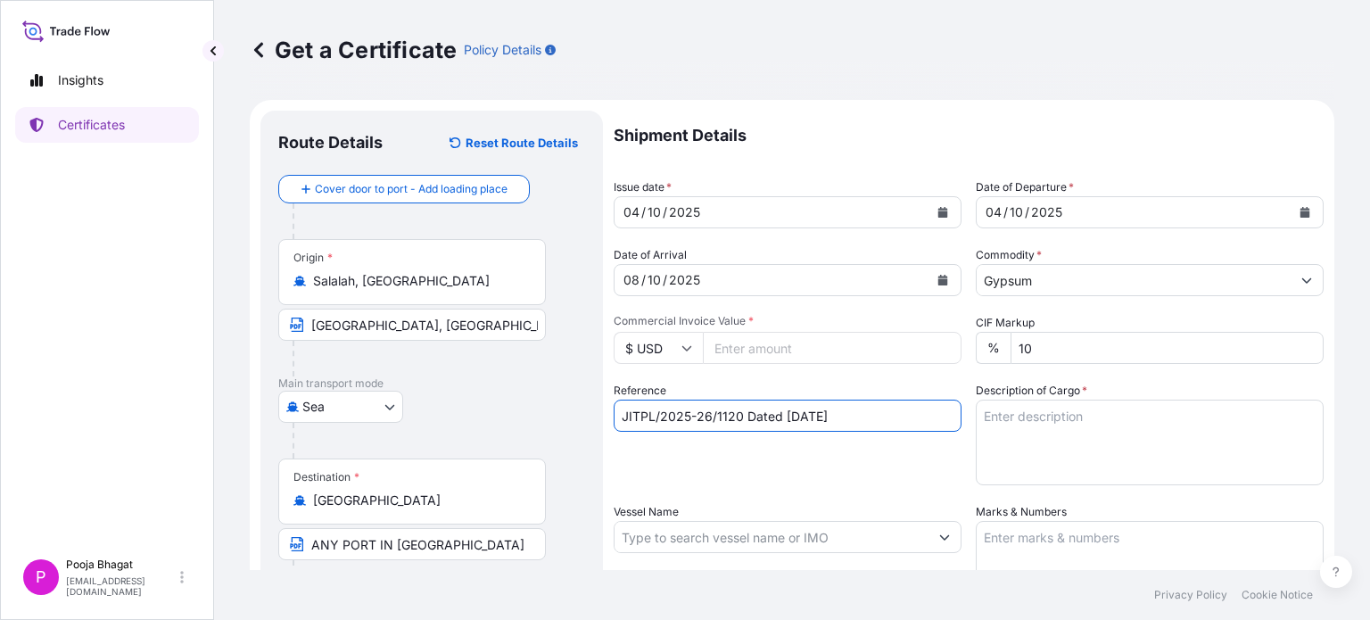
click at [803, 413] on input "JITPL/2025-26/1120 Dated [DATE]" at bounding box center [788, 416] width 348 height 32
click at [876, 416] on input "JITPL/2025-26/1120 Dated [DATE]" at bounding box center [788, 416] width 348 height 32
type input "JITPL/2025-26/1120 Dated [DATE]"
click at [1033, 431] on textarea "Description of Cargo *" at bounding box center [1150, 443] width 348 height 86
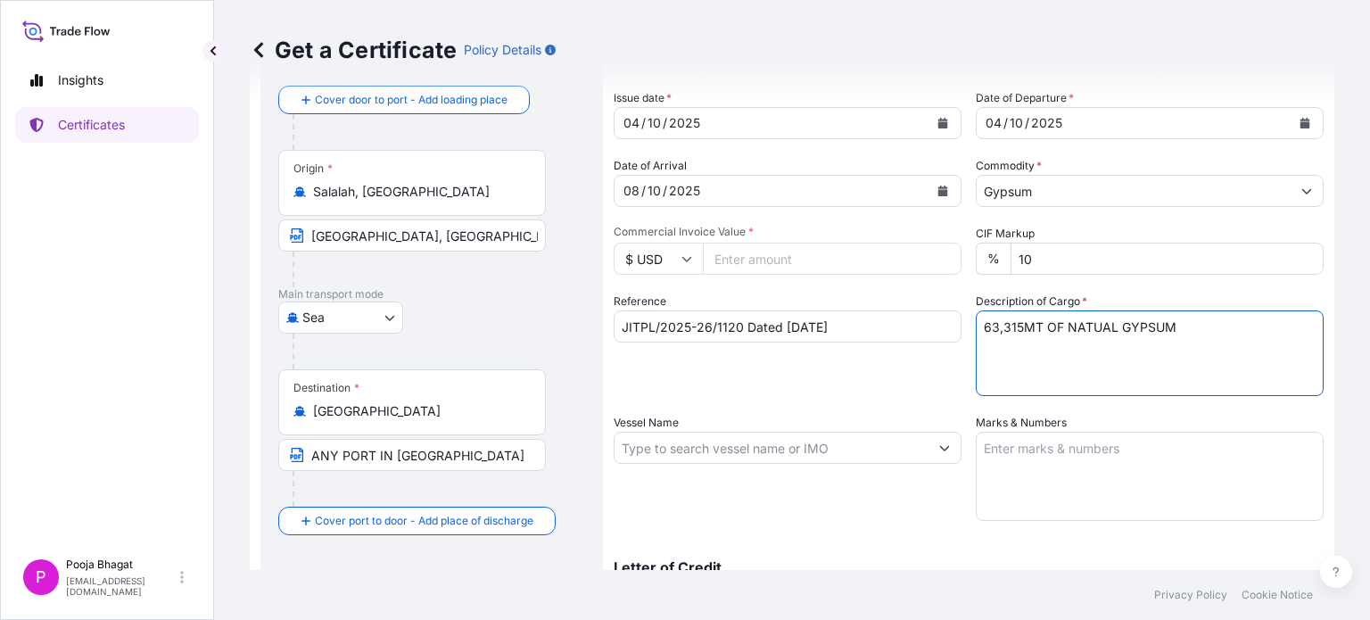
scroll to position [178, 0]
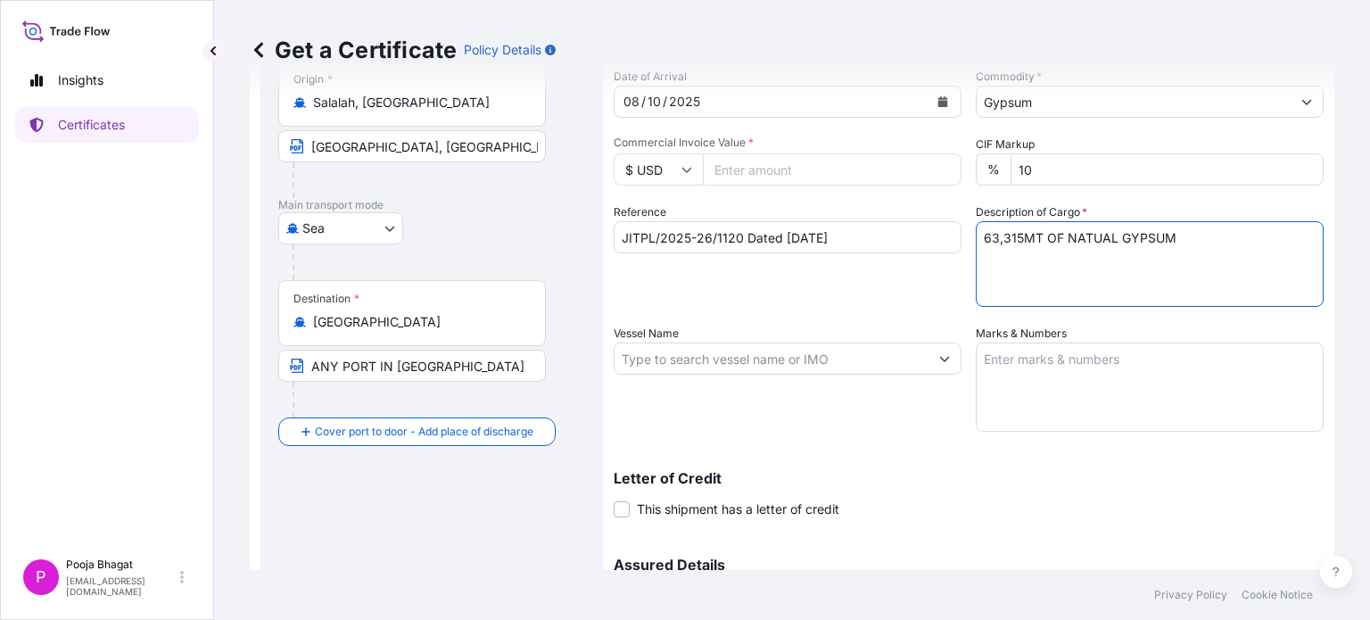
type textarea "63,315MT OF NATUAL GYPSUM"
click at [918, 359] on input "Vessel Name" at bounding box center [772, 358] width 314 height 32
click at [939, 356] on icon "Show suggestions" at bounding box center [944, 358] width 11 height 11
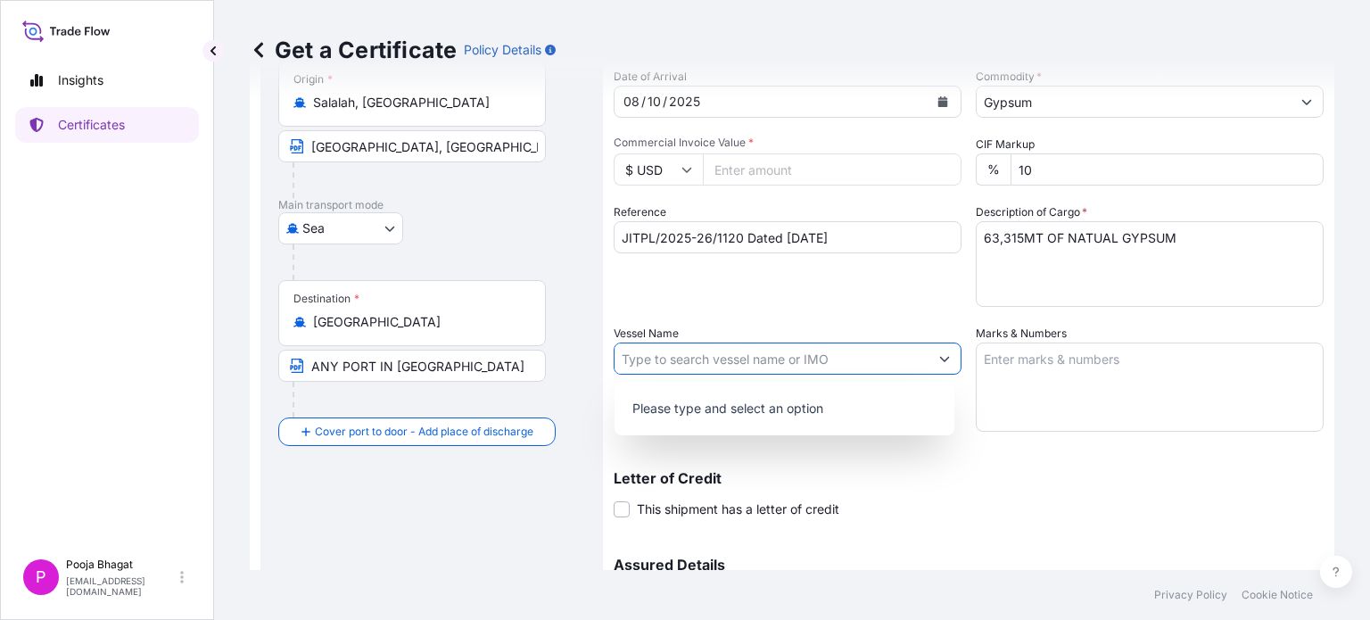
click at [831, 361] on input "Vessel Name" at bounding box center [772, 358] width 314 height 32
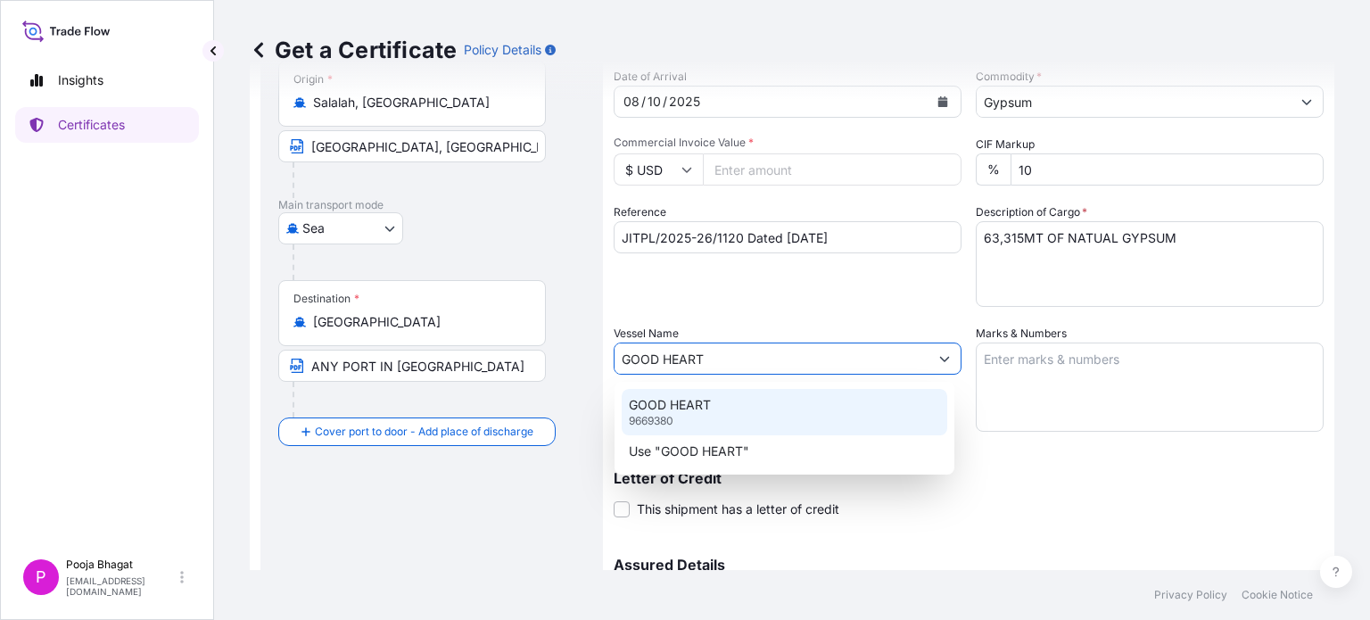
click at [788, 396] on div "GOOD HEART 9669380" at bounding box center [785, 412] width 326 height 46
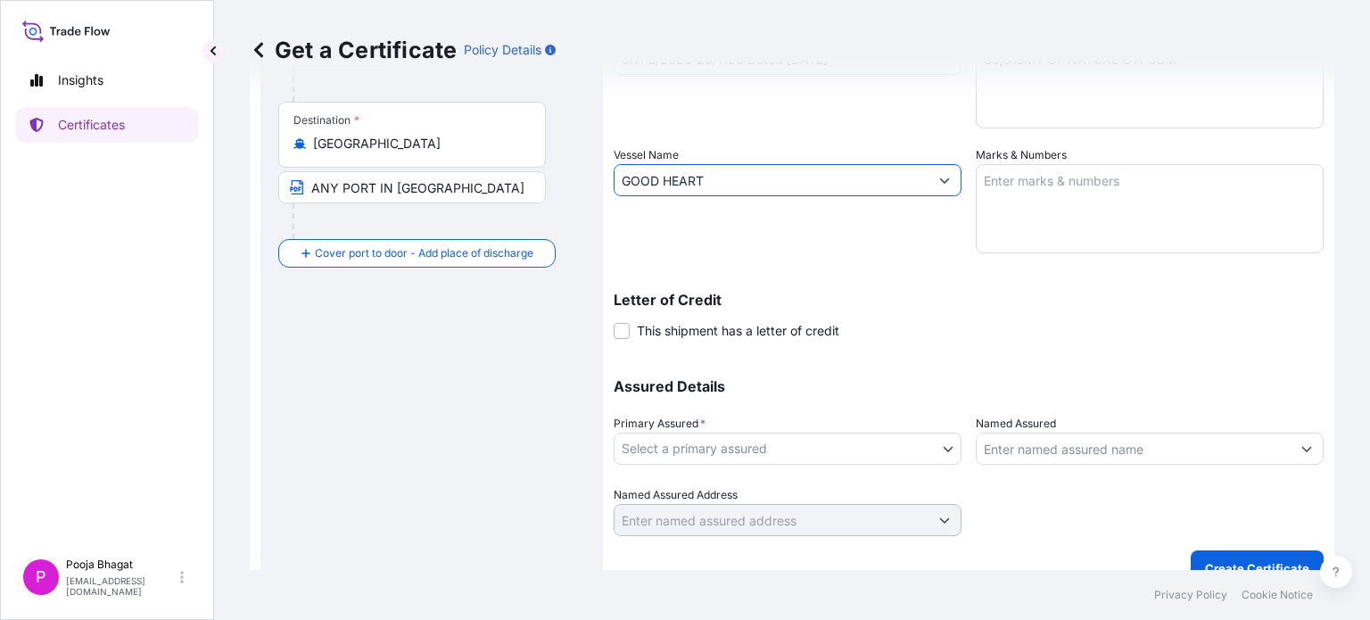
scroll to position [382, 0]
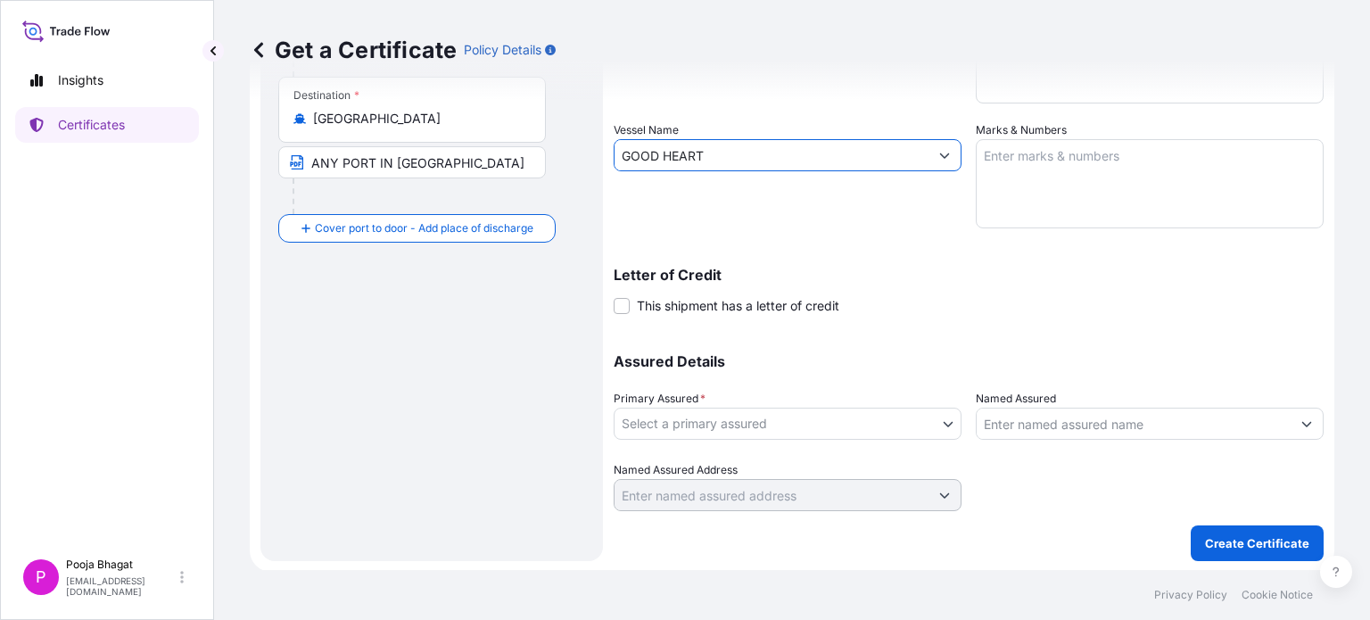
type input "GOOD HEART"
click at [938, 419] on body "Insights Certificates P Pooja Bhagat [EMAIL_ADDRESS][DOMAIN_NAME] Get a Certifi…" at bounding box center [685, 310] width 1370 height 620
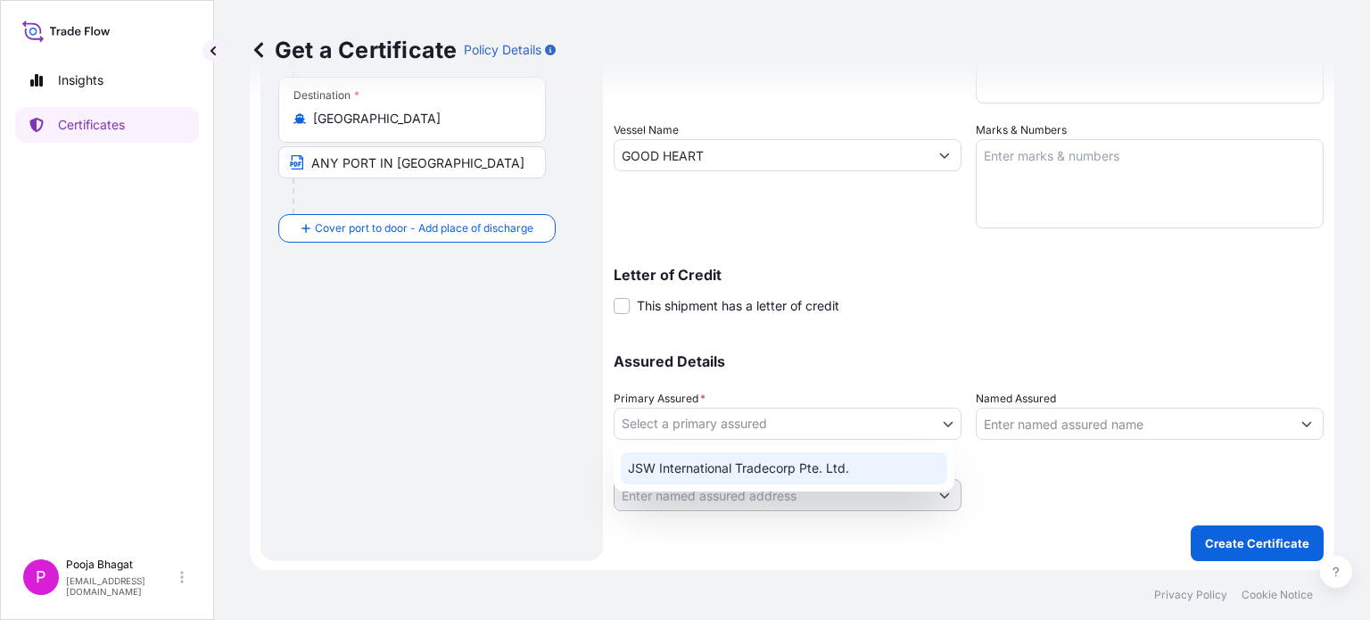
click at [862, 469] on div "JSW International Tradecorp Pte. Ltd." at bounding box center [784, 468] width 326 height 32
select select "32012"
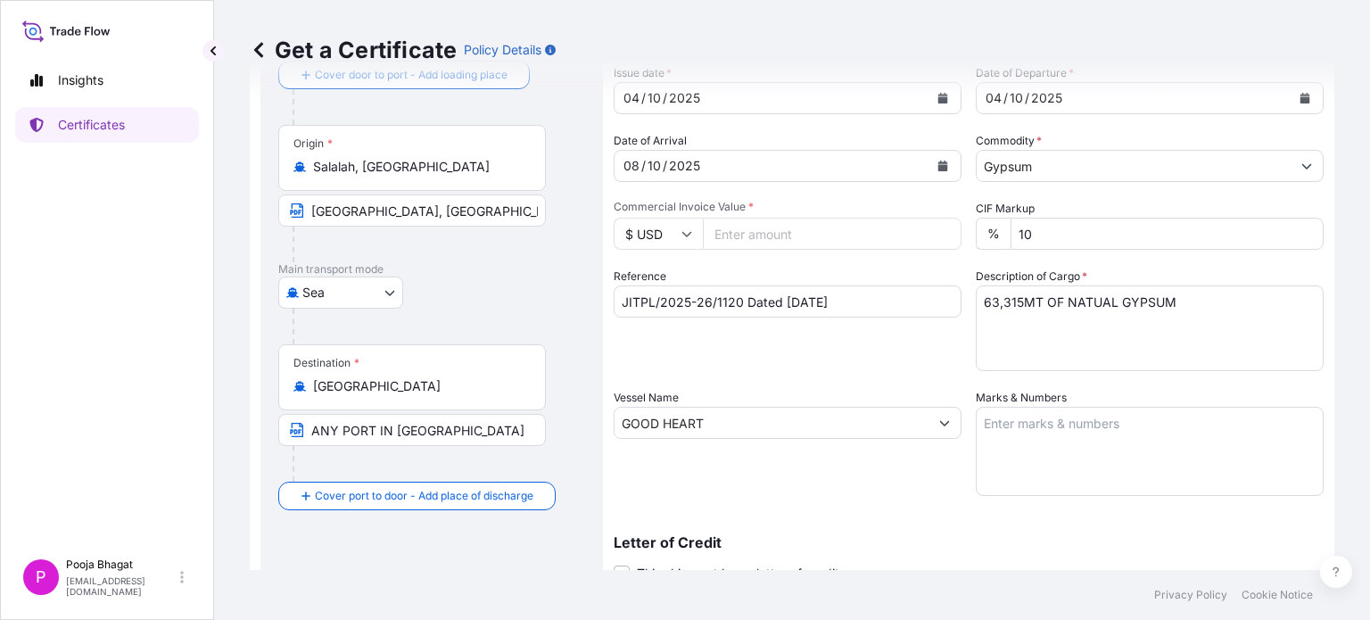
scroll to position [25, 0]
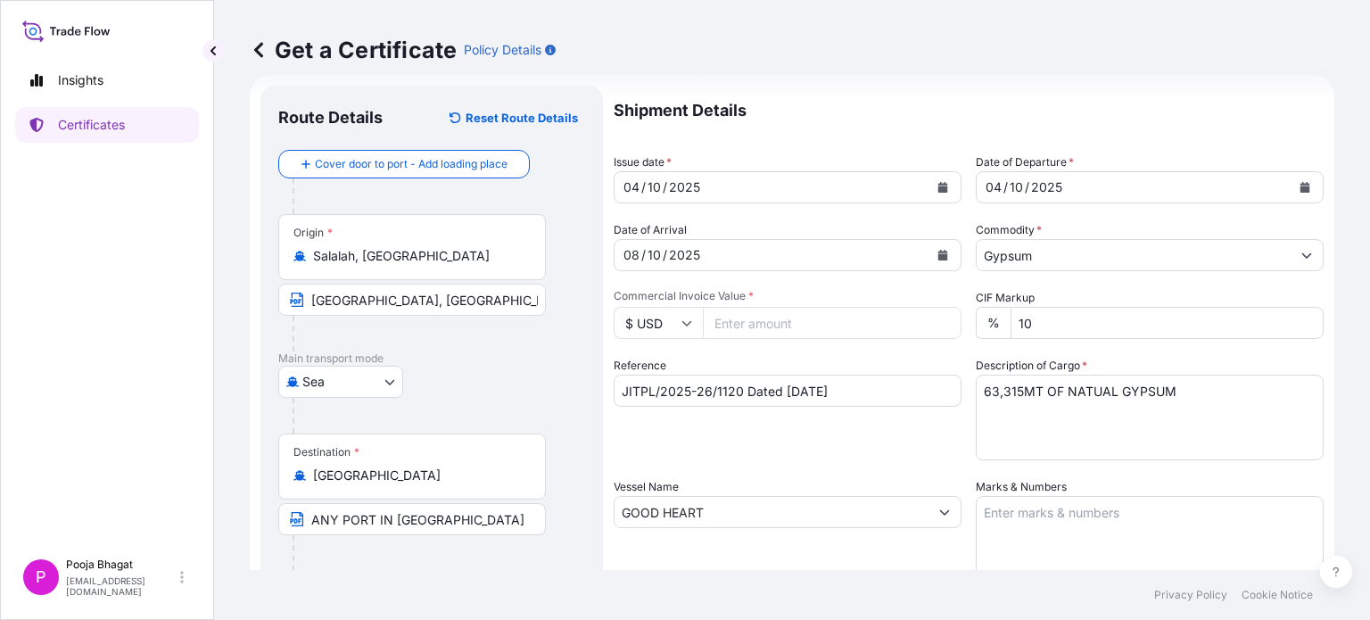
click at [757, 313] on input "Commercial Invoice Value *" at bounding box center [832, 323] width 259 height 32
type input "1056727.35"
click at [785, 364] on div "Reference JITPL/2025-26/1120 Dated [DATE]" at bounding box center [788, 408] width 348 height 103
click at [747, 317] on input "1056727.35" at bounding box center [832, 323] width 259 height 32
click at [731, 395] on input "JITPL/2025-26/1120 Dated [DATE]" at bounding box center [788, 391] width 348 height 32
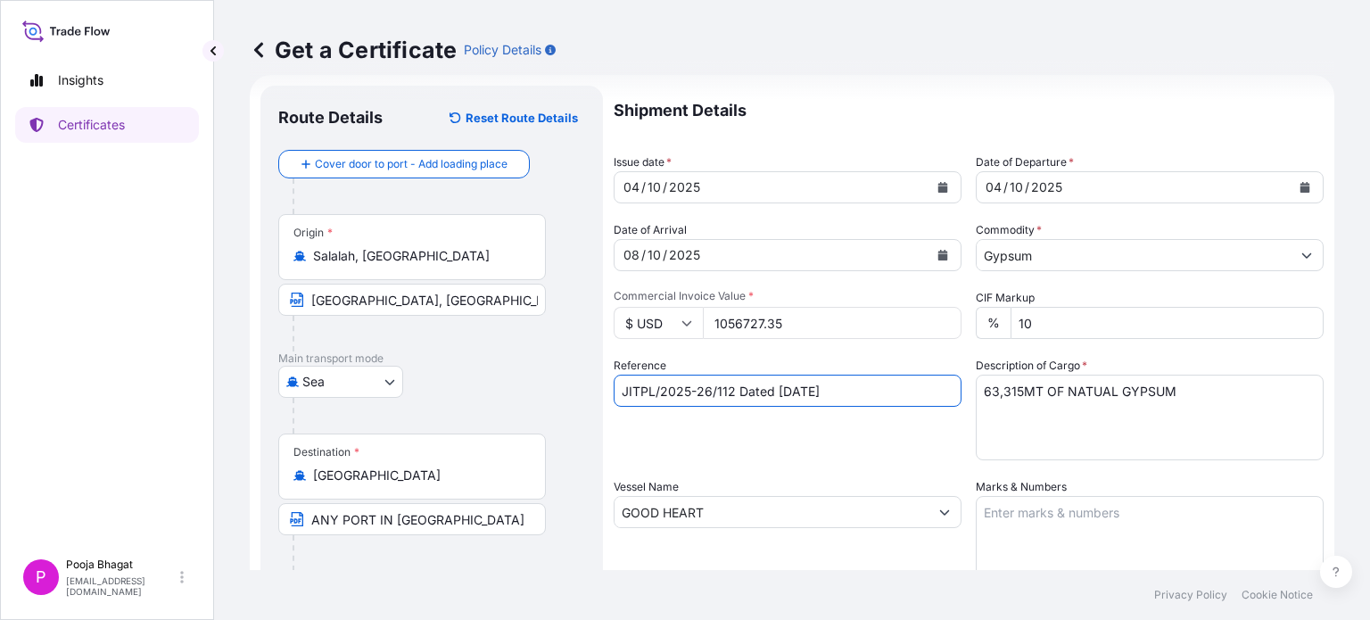
type input "JITPL/2025-26/1120 Dated [DATE]"
click at [827, 351] on div "Shipment Details Issue date * [DATE] Date of Departure * [DATE] Date of Arrival…" at bounding box center [969, 477] width 710 height 782
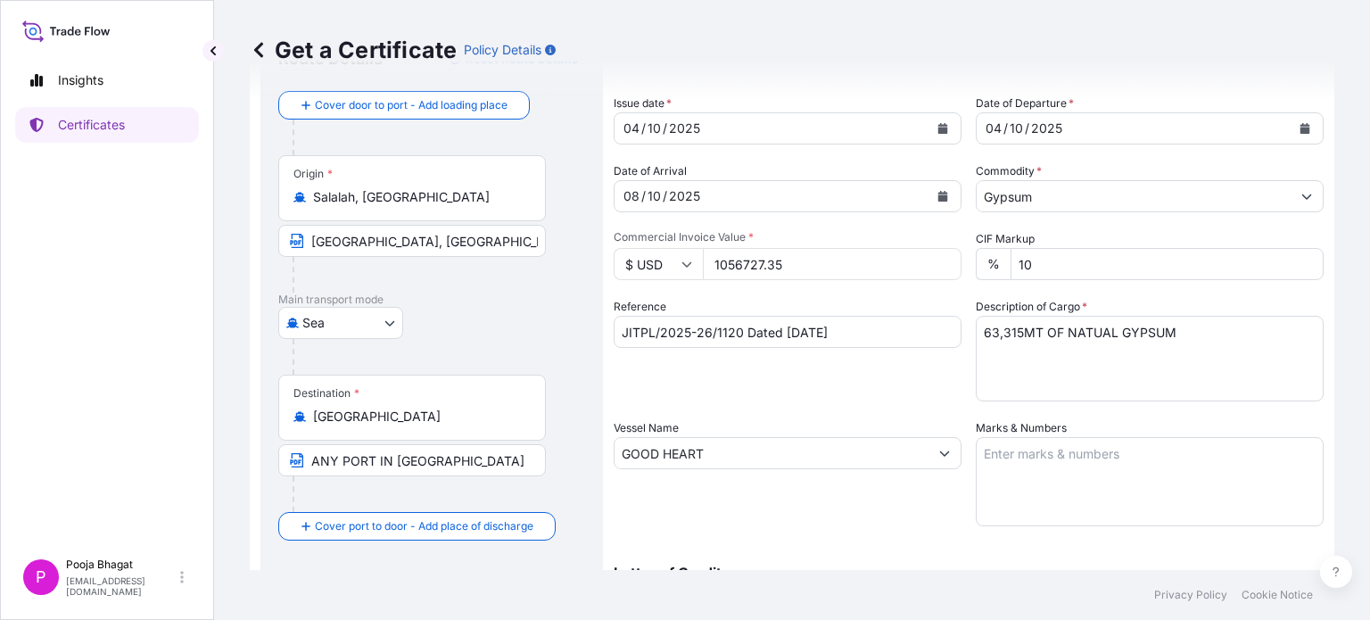
scroll to position [114, 0]
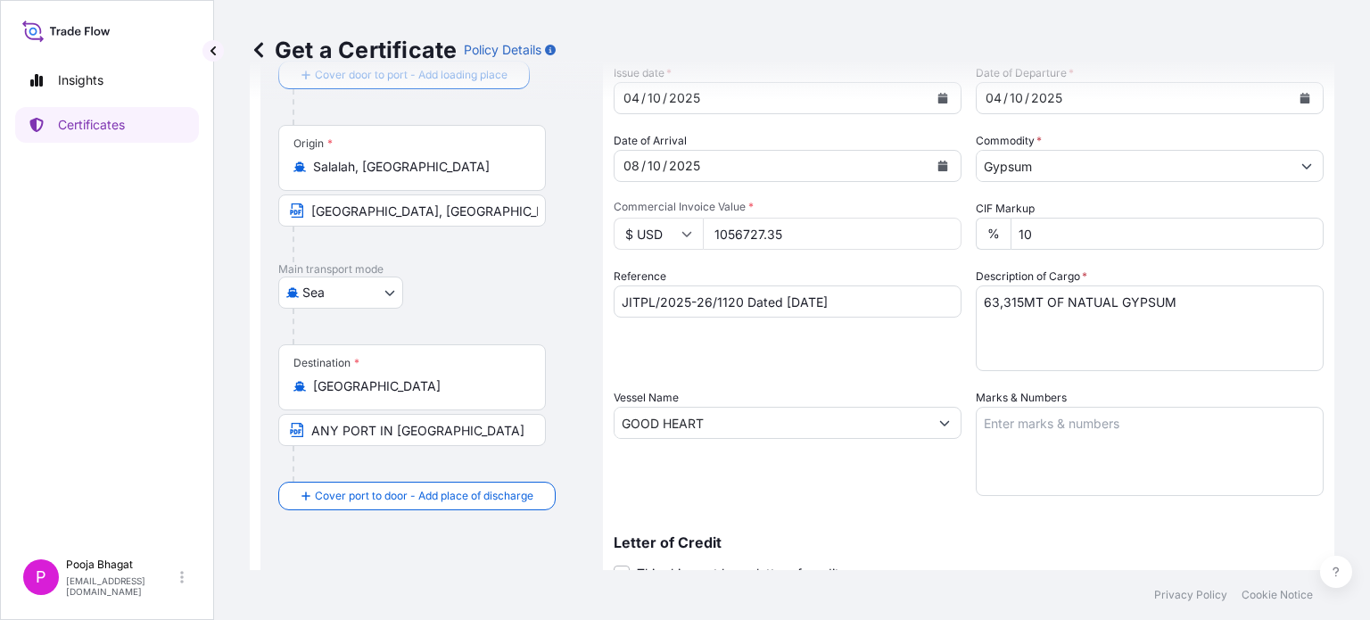
click at [1093, 304] on textarea "63,315MT OF NATUAL GYPSUM" at bounding box center [1150, 328] width 348 height 86
click at [1151, 305] on textarea "63,315MT OF NATURAL GYPSUM" at bounding box center [1150, 328] width 348 height 86
click at [1218, 300] on textarea "63,315MT OF NATURAL GYPSUM" at bounding box center [1150, 328] width 348 height 86
click at [1195, 300] on textarea "63,315MT OF NATURAL GYPSUM INBULK" at bounding box center [1150, 328] width 348 height 86
click at [1192, 302] on textarea "63,315MT OF NATURAL GYPSUM INBULK" at bounding box center [1150, 328] width 348 height 86
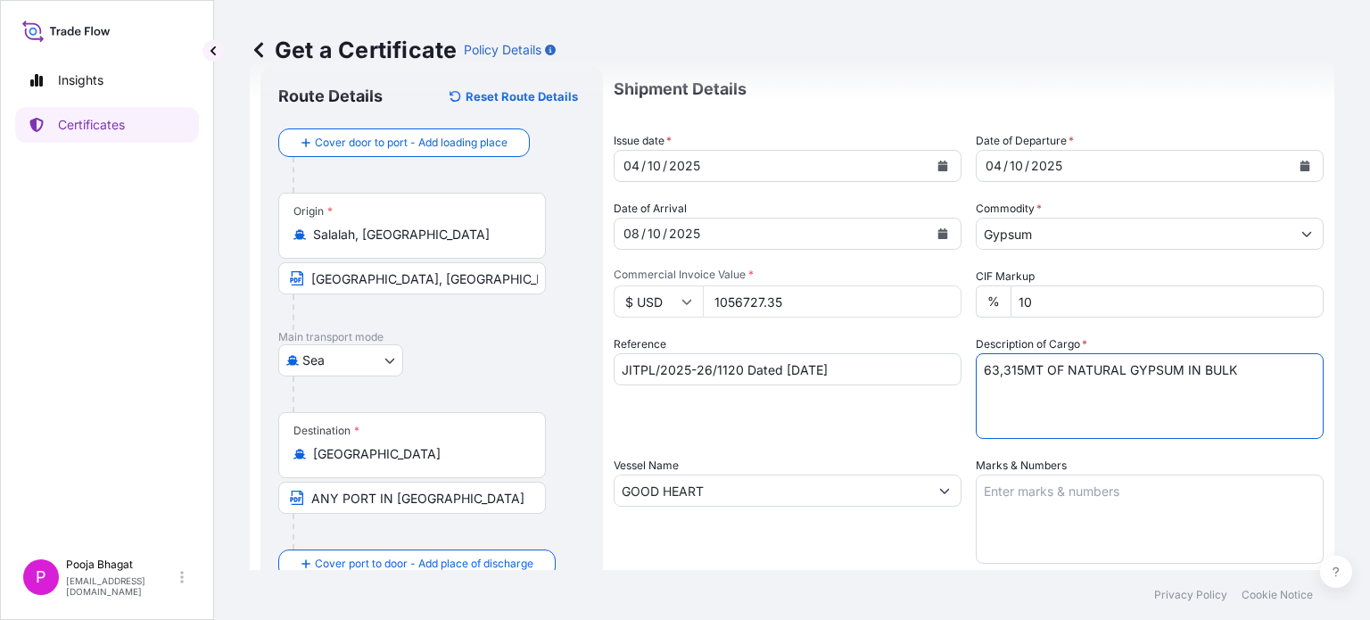
scroll to position [89, 0]
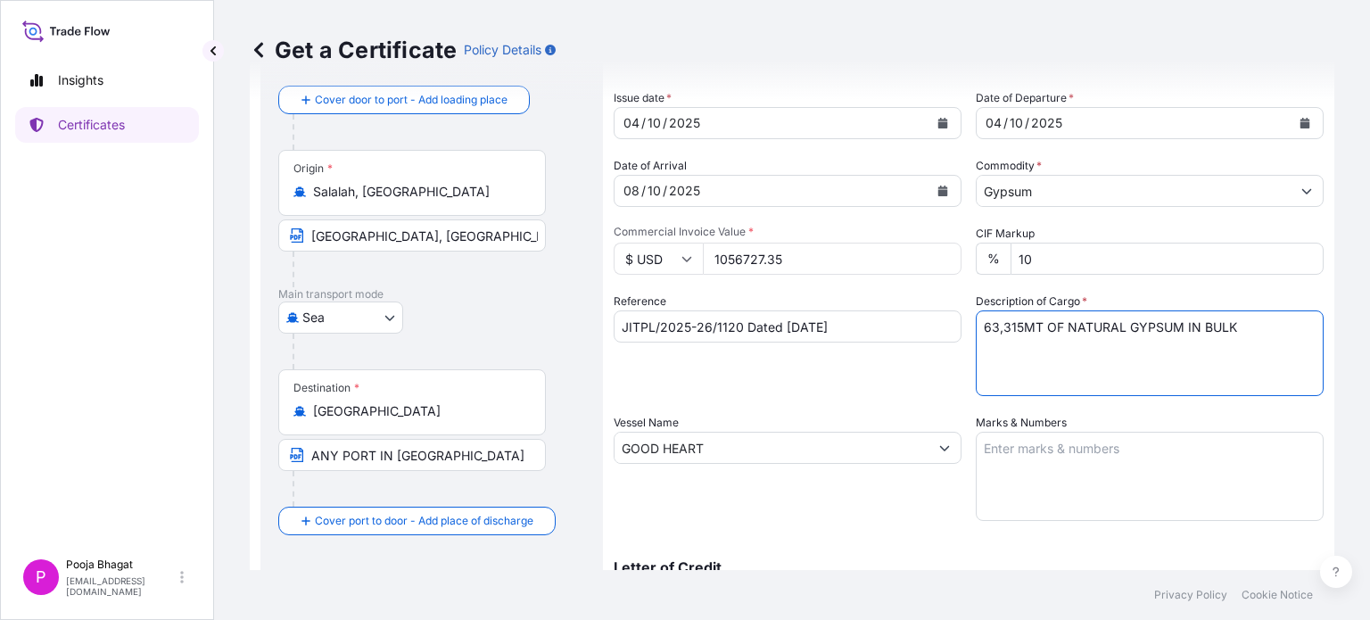
type textarea "63,315MT OF NATURAL GYPSUM IN BULK"
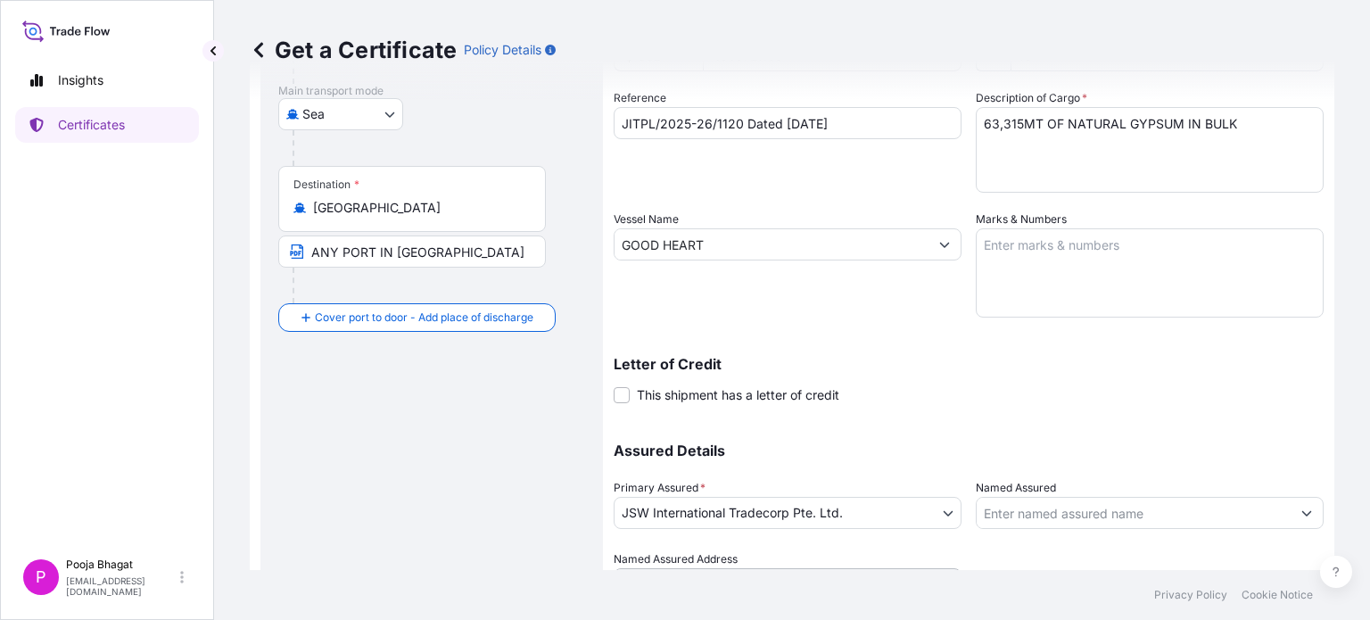
scroll to position [382, 0]
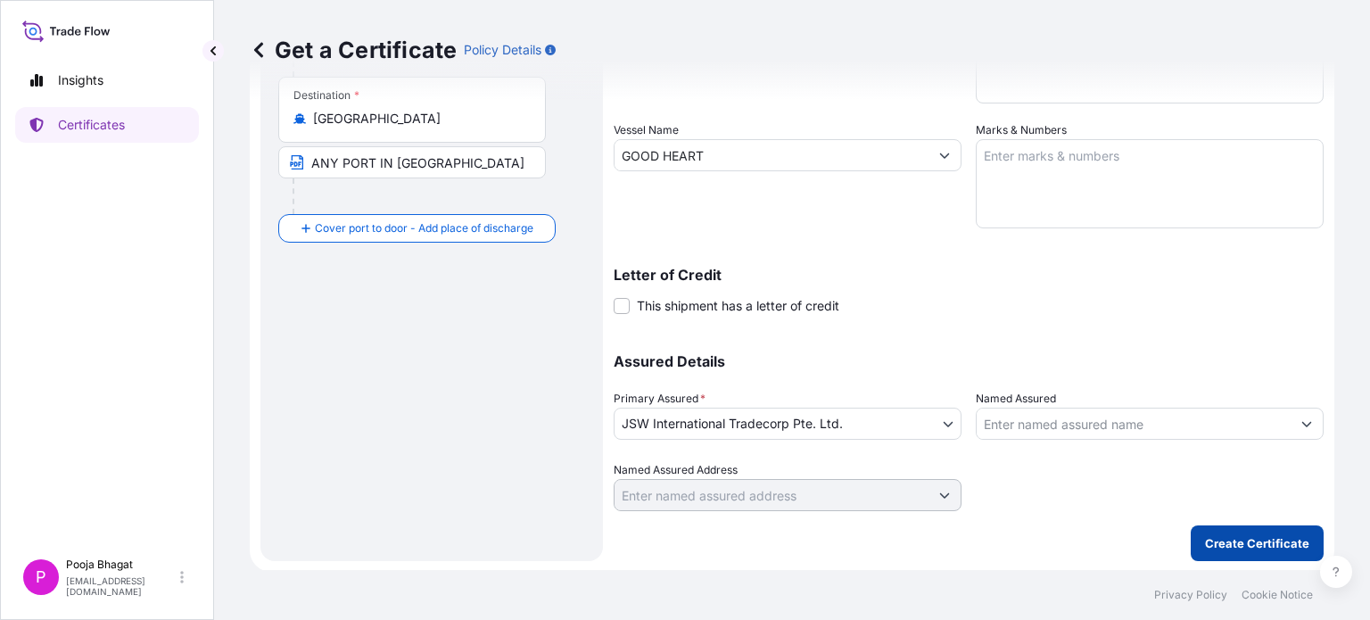
click at [1225, 545] on p "Create Certificate" at bounding box center [1257, 543] width 104 height 18
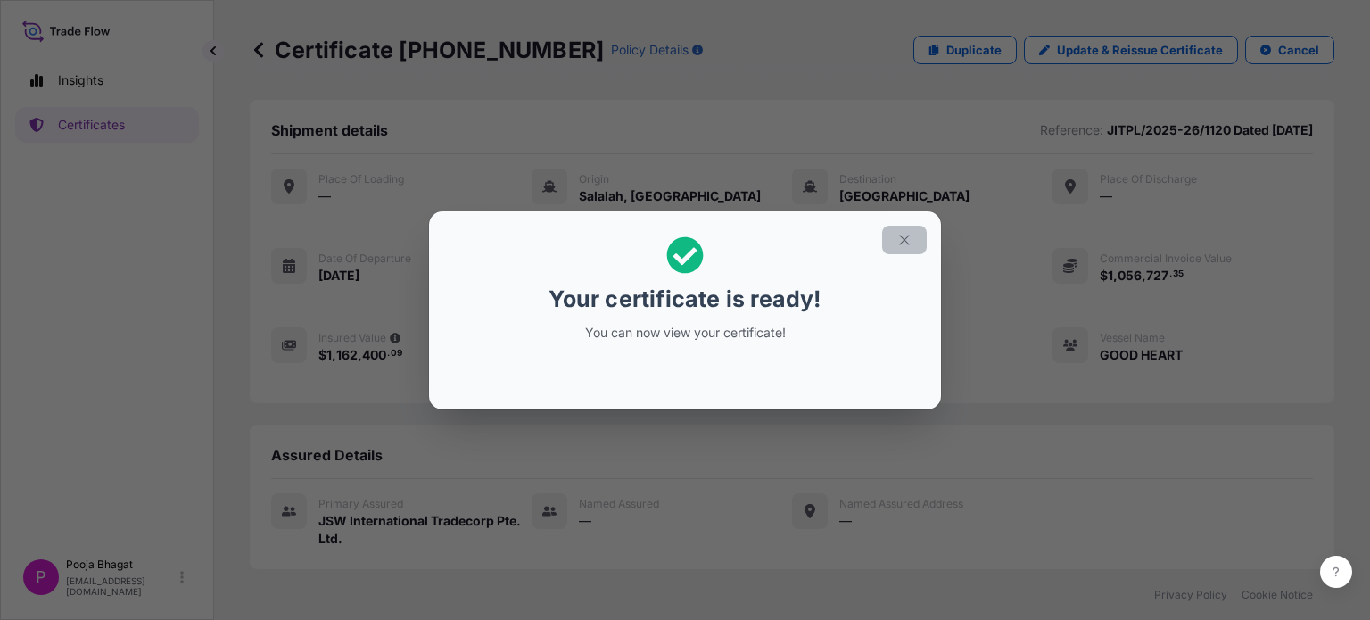
click at [906, 235] on icon "button" at bounding box center [904, 240] width 16 height 16
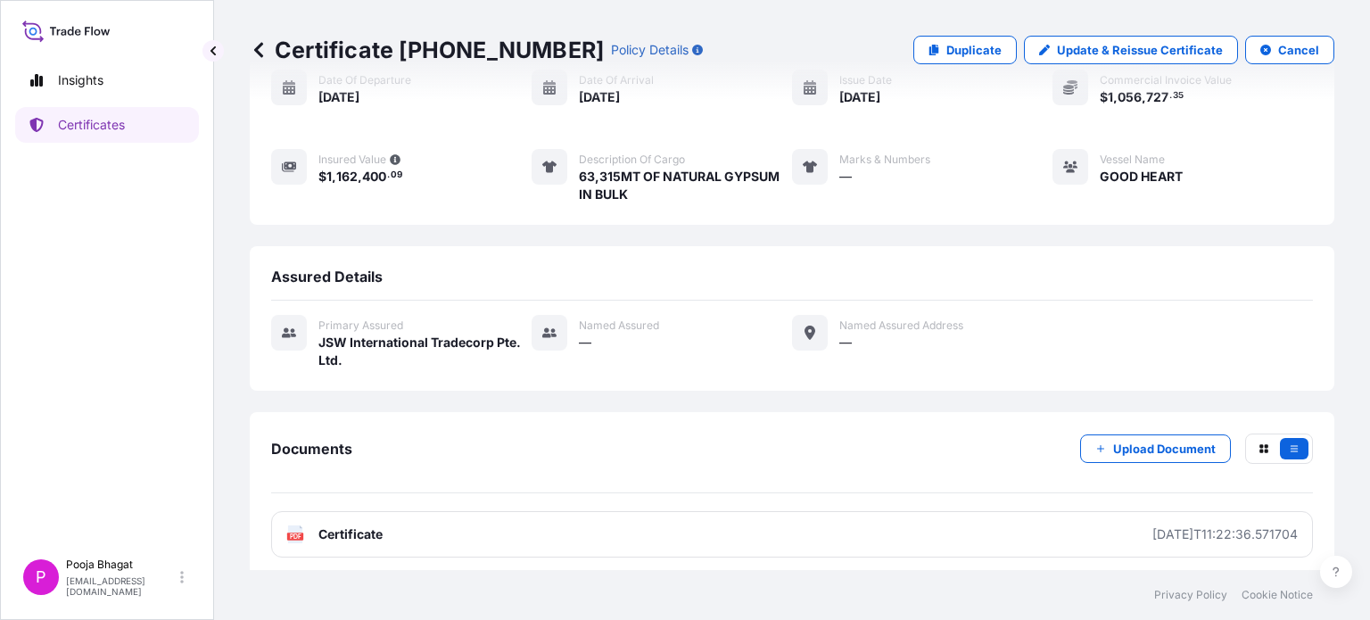
scroll to position [182, 0]
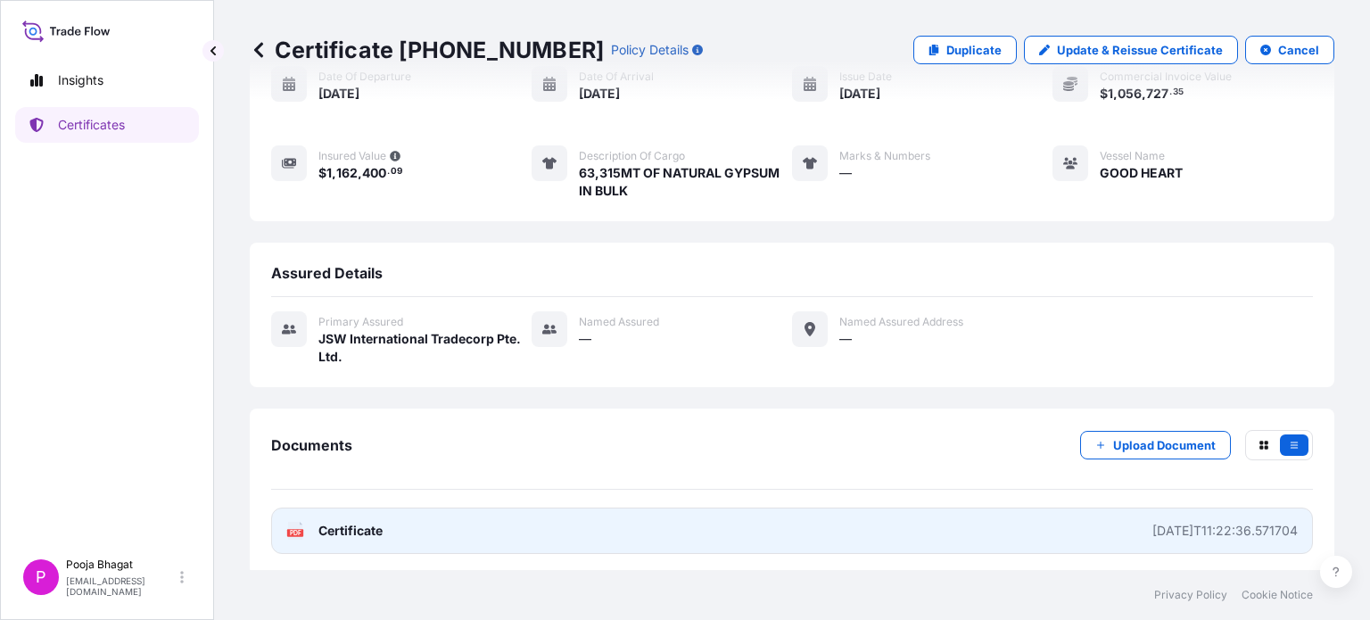
click at [339, 530] on span "Certificate" at bounding box center [350, 531] width 64 height 18
